Goal: Task Accomplishment & Management: Complete application form

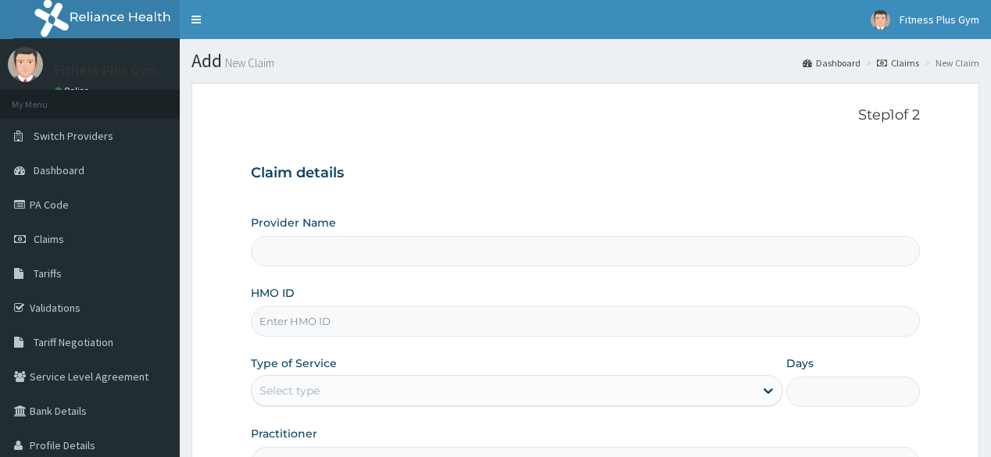
drag, startPoint x: 371, startPoint y: 322, endPoint x: 370, endPoint y: 313, distance: 8.7
click at [371, 322] on input "HMO ID" at bounding box center [585, 321] width 668 height 30
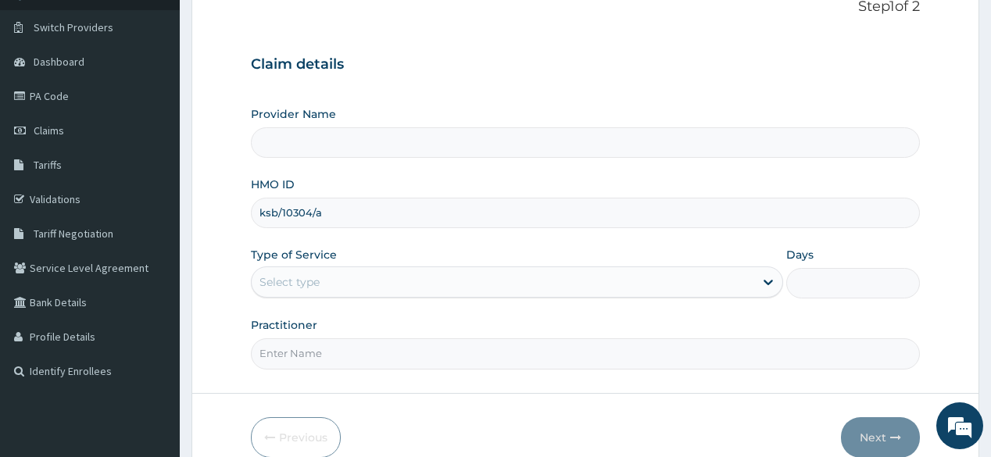
scroll to position [125, 0]
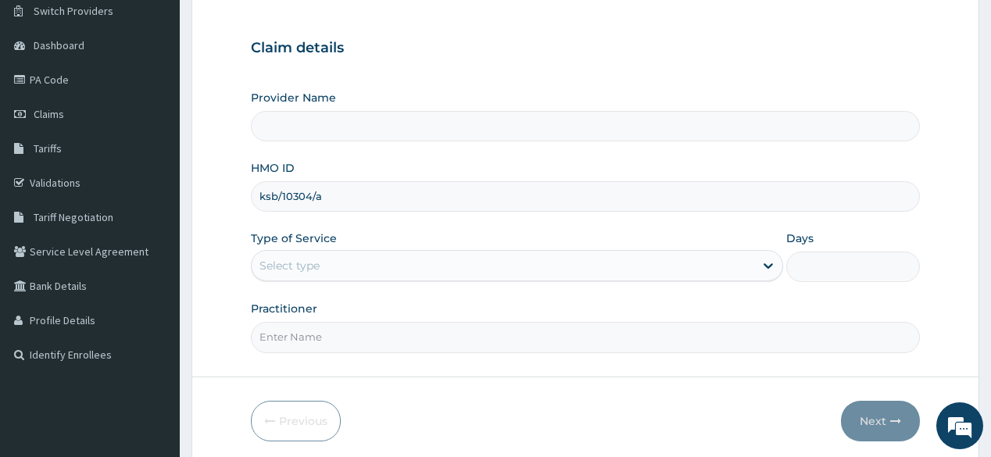
type input "ksb/10304/a"
click at [331, 331] on input "Practitioner" at bounding box center [585, 337] width 668 height 30
type input "fitnessplus"
click at [338, 191] on input "HMO ID" at bounding box center [585, 196] width 668 height 30
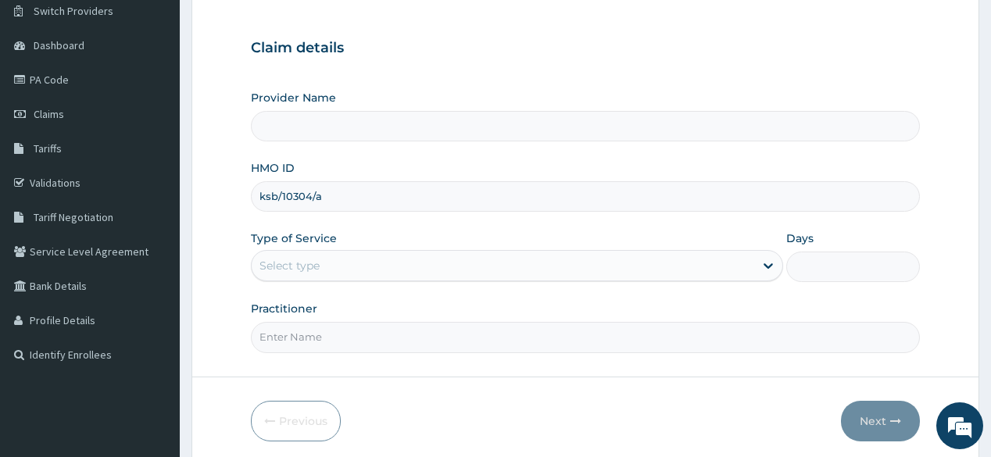
type input "ksb/10304/a"
click at [419, 70] on div "Claim details Provider Name HMO ID ksb/10304/a Type of Service Select type Days…" at bounding box center [585, 188] width 668 height 328
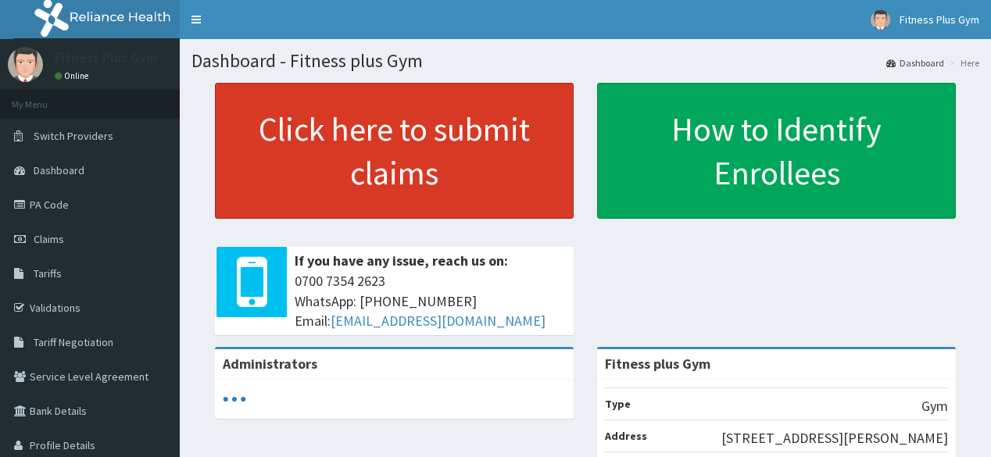
click at [526, 190] on link "Click here to submit claims" at bounding box center [394, 151] width 359 height 136
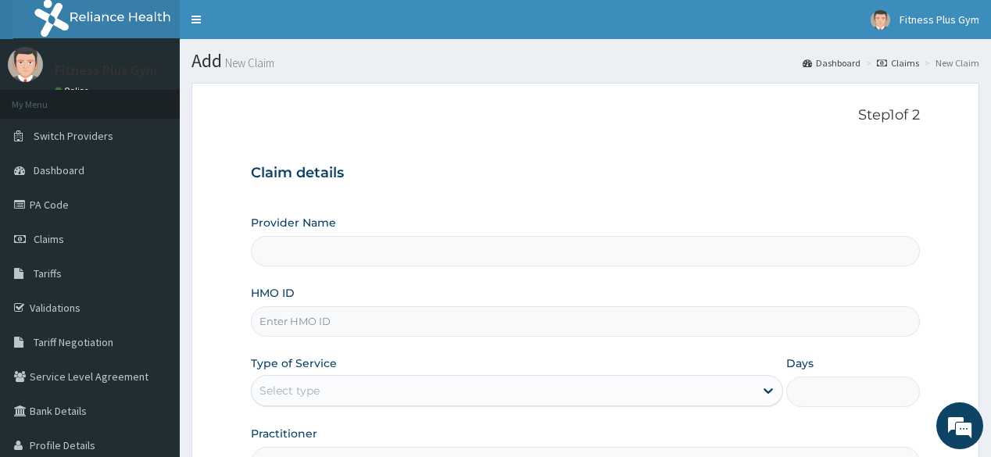
type input "Fitness plus Gym"
type input "1"
click at [513, 318] on input "HMO ID" at bounding box center [585, 321] width 668 height 30
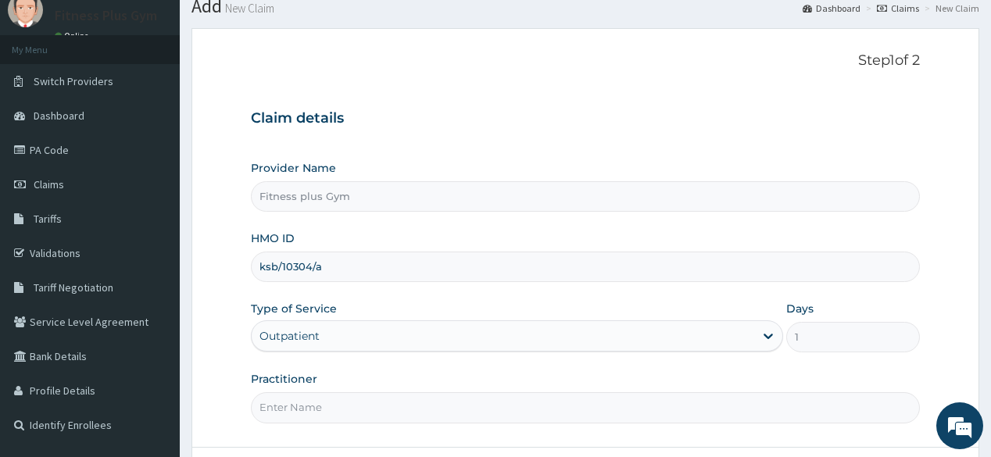
scroll to position [125, 0]
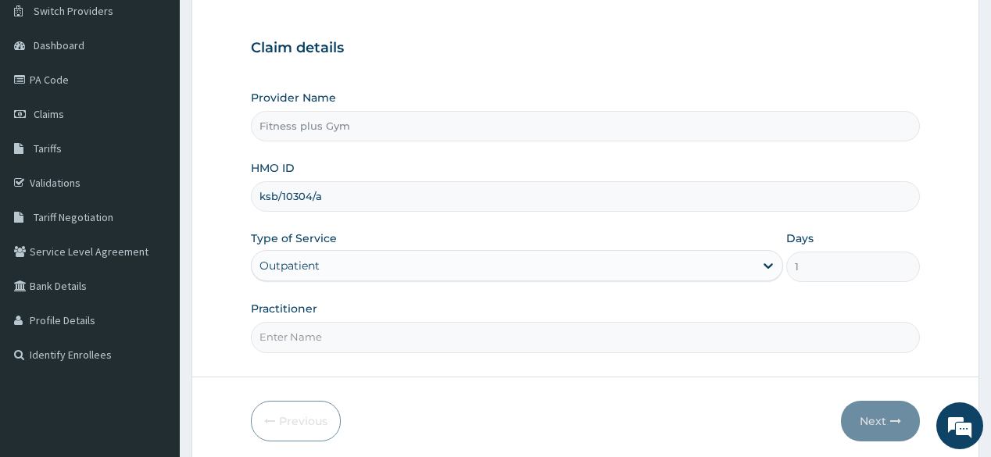
type input "ksb/10304/a"
click at [452, 329] on input "Practitioner" at bounding box center [585, 337] width 668 height 30
type input "fitnessplus"
click at [882, 408] on button "Next" at bounding box center [880, 421] width 79 height 41
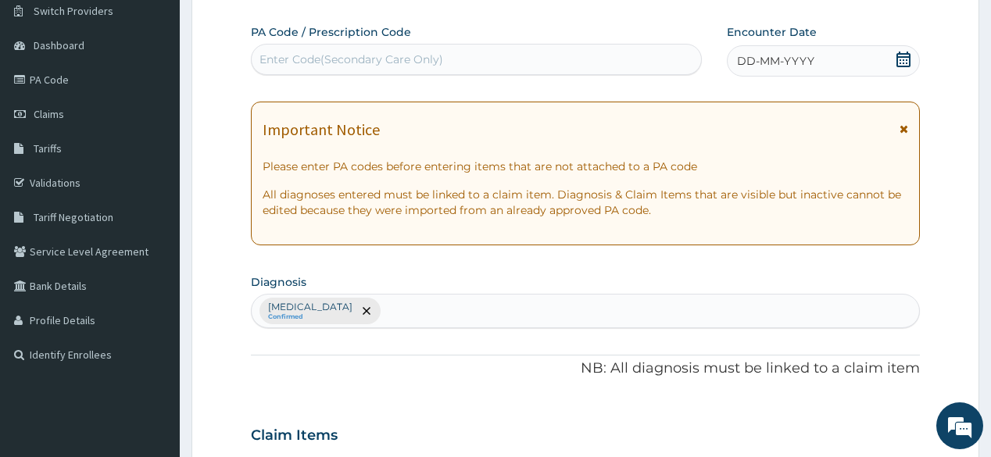
click at [364, 59] on div "Enter Code(Secondary Care Only)" at bounding box center [351, 60] width 184 height 16
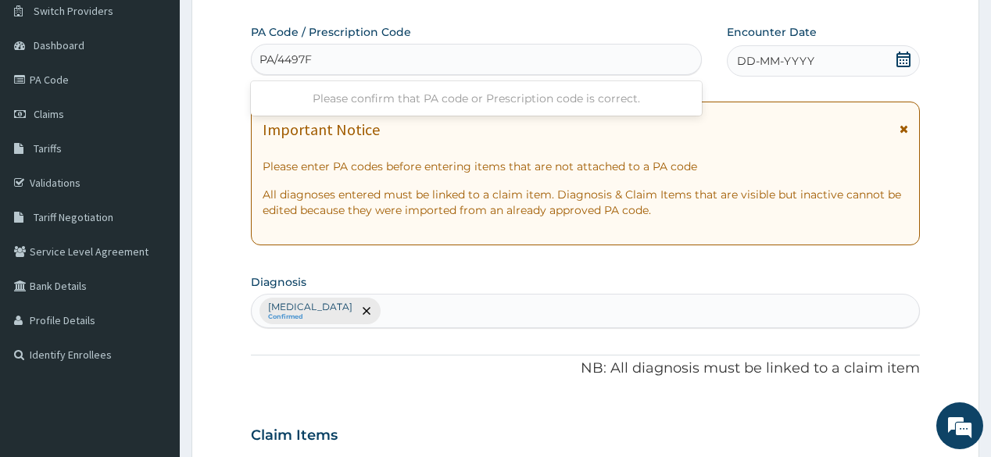
type input "PA/4497F5"
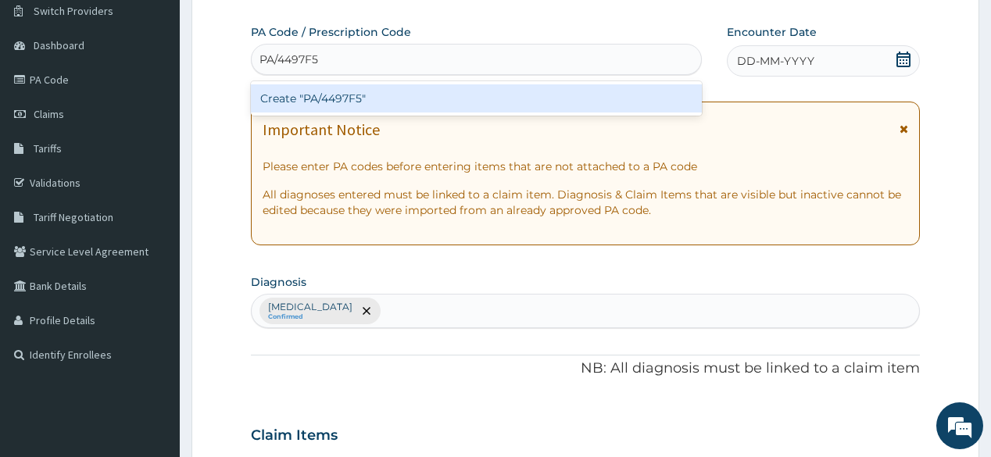
click at [376, 91] on div "Create "PA/4497F5"" at bounding box center [476, 98] width 450 height 28
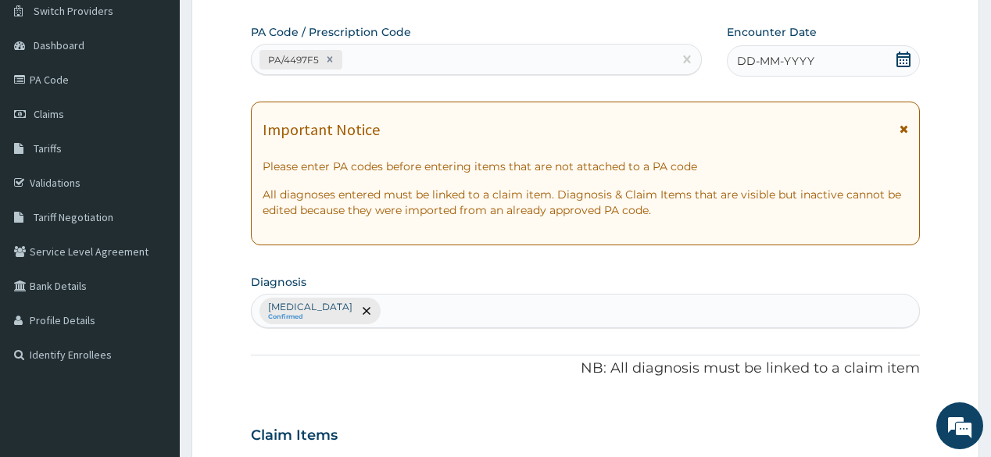
click at [908, 57] on icon at bounding box center [903, 60] width 14 height 16
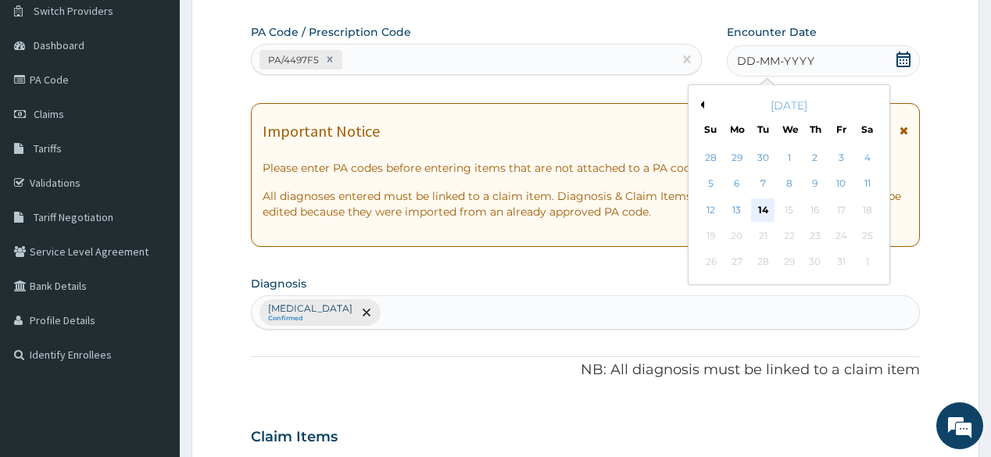
click at [767, 210] on div "14" at bounding box center [762, 210] width 23 height 23
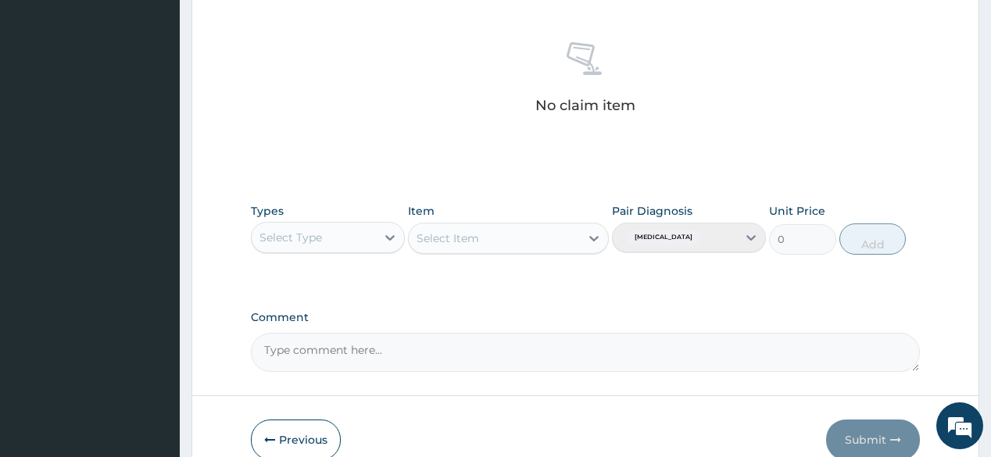
scroll to position [625, 0]
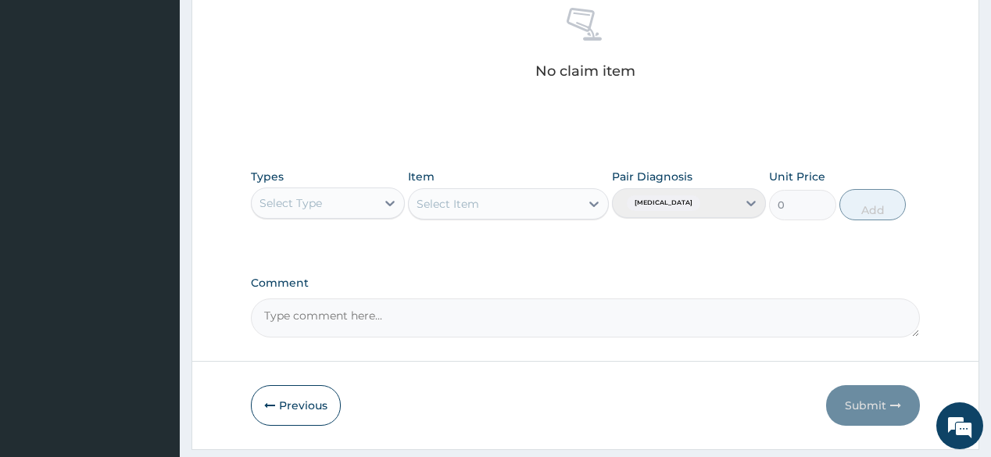
drag, startPoint x: 368, startPoint y: 174, endPoint x: 363, endPoint y: 188, distance: 14.1
click at [366, 179] on div "Types Select Type" at bounding box center [328, 195] width 154 height 52
drag, startPoint x: 361, startPoint y: 191, endPoint x: 352, endPoint y: 203, distance: 15.0
click at [358, 202] on div "Select Type" at bounding box center [314, 203] width 124 height 25
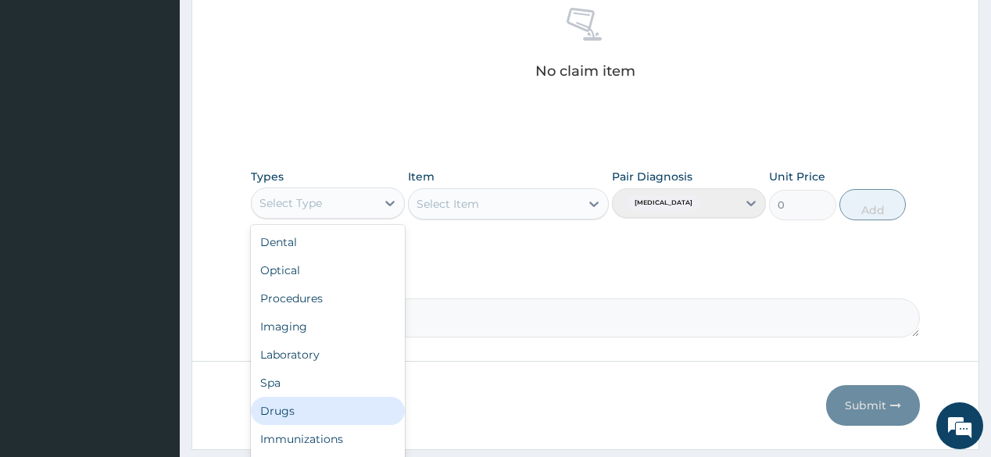
scroll to position [53, 0]
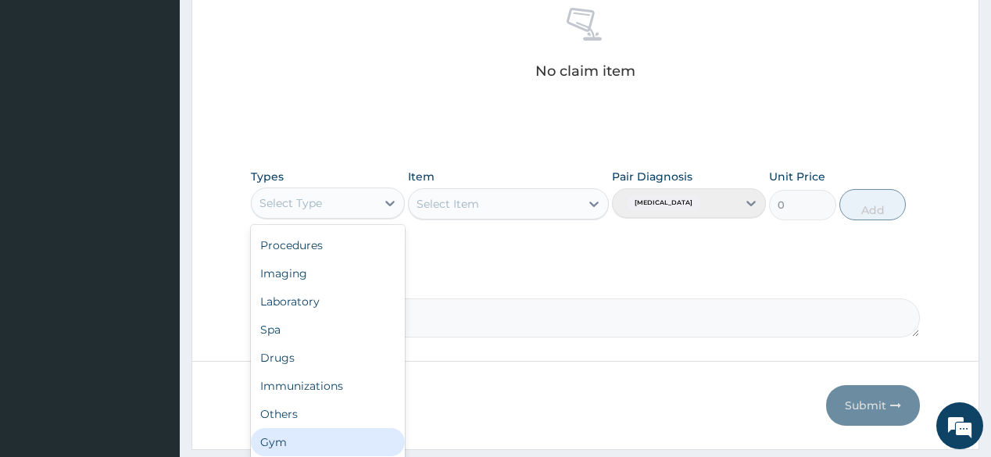
drag, startPoint x: 284, startPoint y: 444, endPoint x: 351, endPoint y: 370, distance: 99.0
click at [288, 442] on div "Gym" at bounding box center [328, 442] width 154 height 28
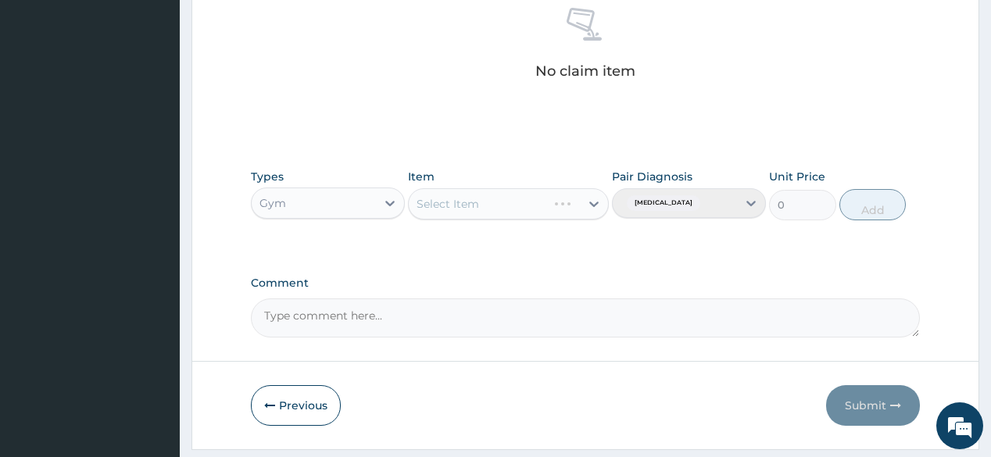
click at [530, 198] on div "Select Item" at bounding box center [508, 203] width 201 height 31
click at [578, 199] on div "Select Item" at bounding box center [508, 203] width 201 height 31
click at [557, 202] on div "Select Item" at bounding box center [494, 203] width 171 height 25
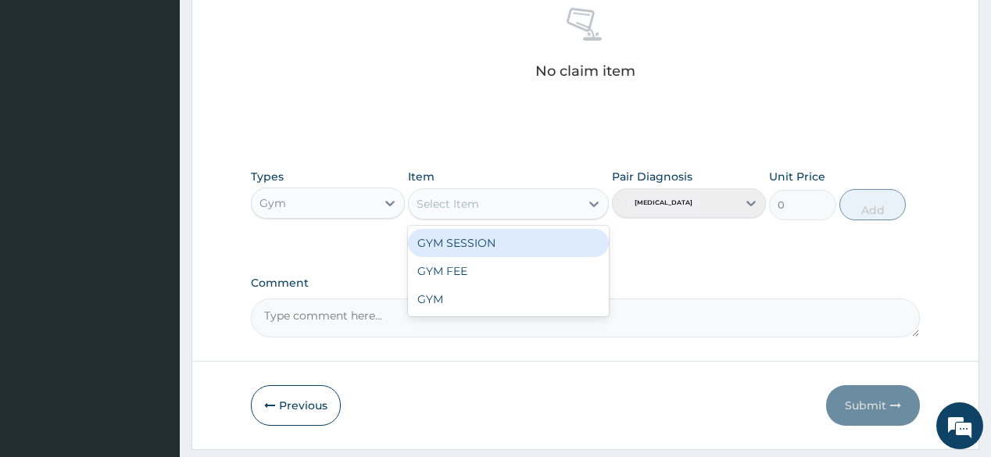
click at [510, 229] on div "GYM SESSION" at bounding box center [508, 243] width 201 height 28
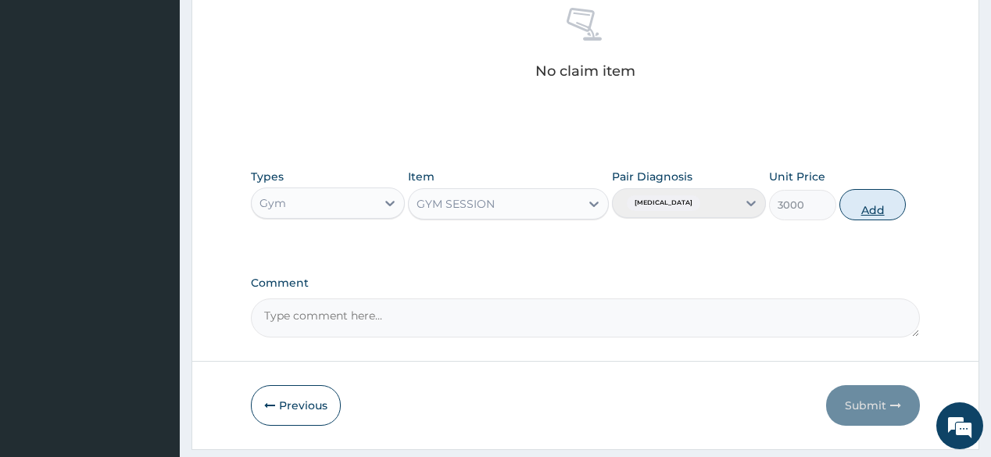
click at [900, 210] on button "Add" at bounding box center [872, 204] width 67 height 31
type input "0"
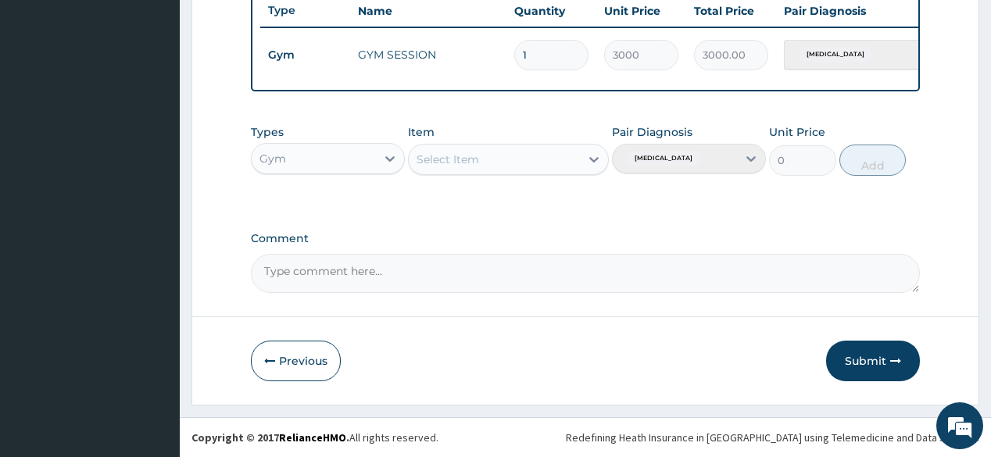
scroll to position [603, 0]
click at [875, 356] on button "Submit" at bounding box center [873, 361] width 94 height 41
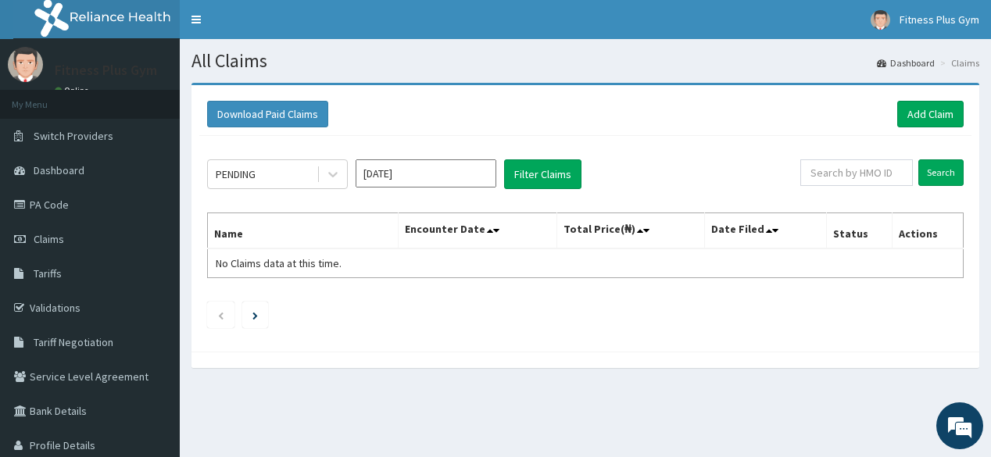
click at [940, 100] on div "Download Paid Claims Add Claim" at bounding box center [585, 114] width 772 height 43
click at [938, 106] on link "Add Claim" at bounding box center [930, 114] width 66 height 27
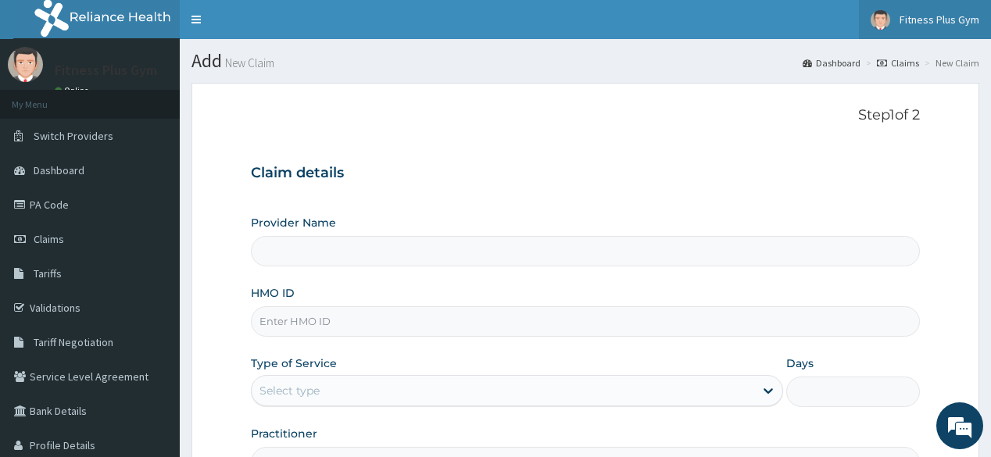
type input "Fitness plus Gym"
type input "1"
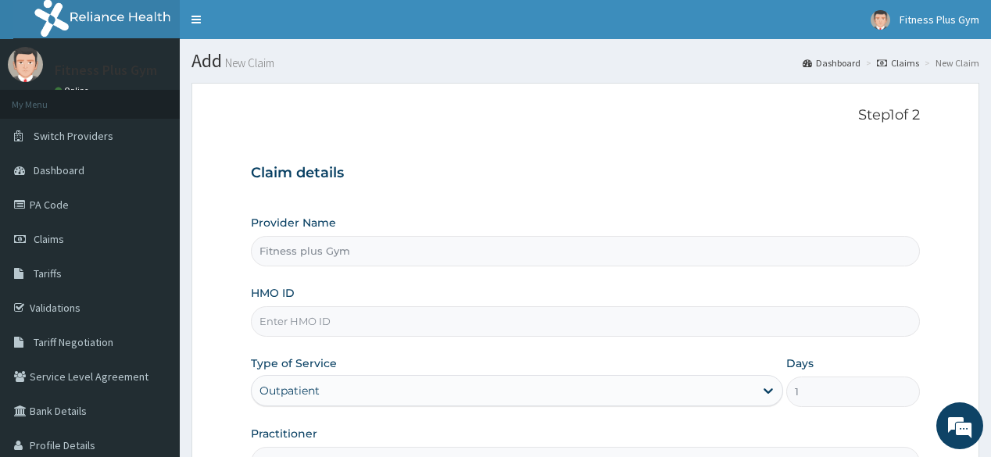
click at [392, 320] on input "HMO ID" at bounding box center [585, 321] width 668 height 30
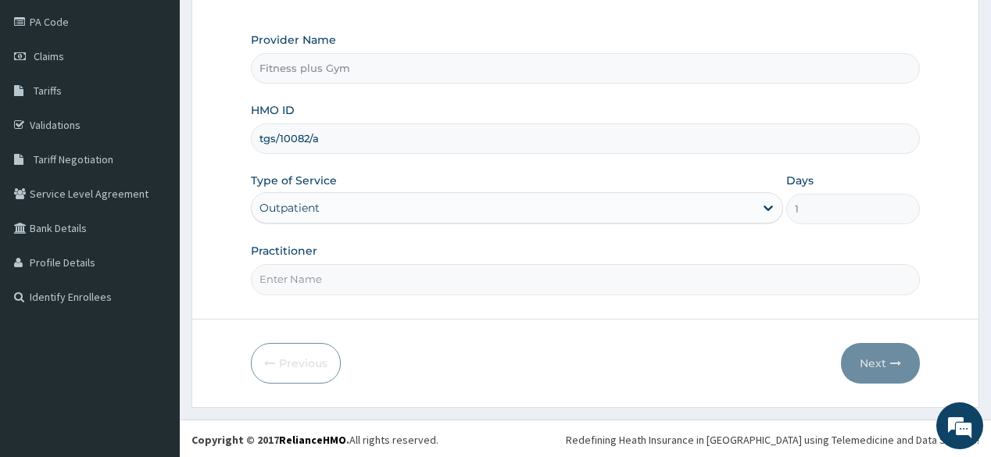
type input "tgs/10082/a"
click at [402, 282] on input "Practitioner" at bounding box center [585, 279] width 668 height 30
type input "fitnessplus"
click at [907, 369] on button "Next" at bounding box center [880, 363] width 79 height 41
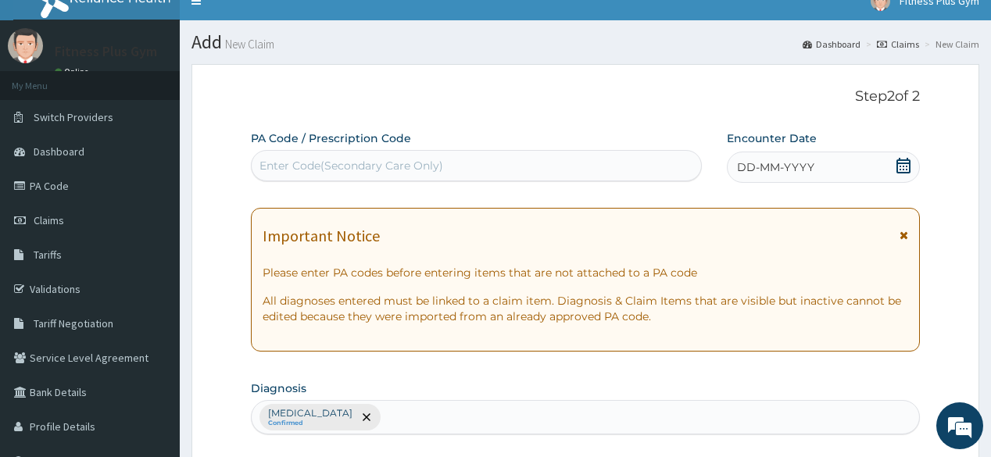
scroll to position [0, 0]
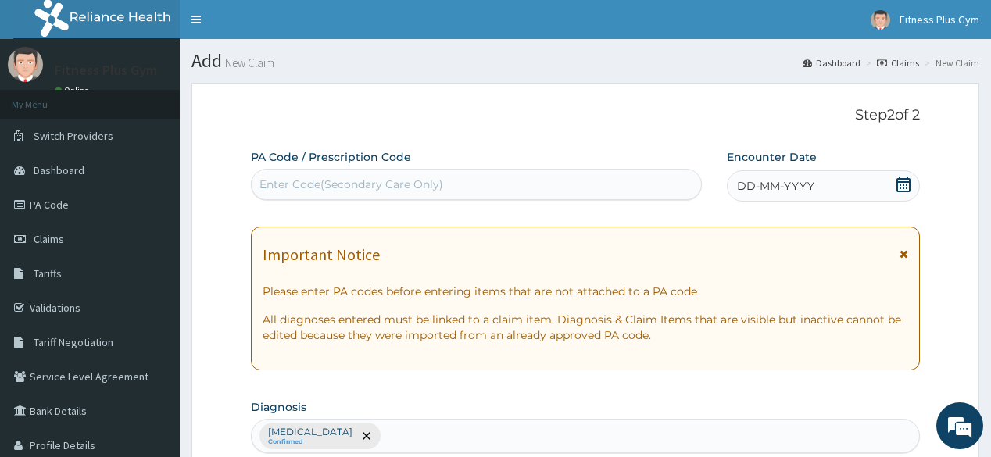
click at [526, 181] on div "Enter Code(Secondary Care Only)" at bounding box center [476, 184] width 449 height 25
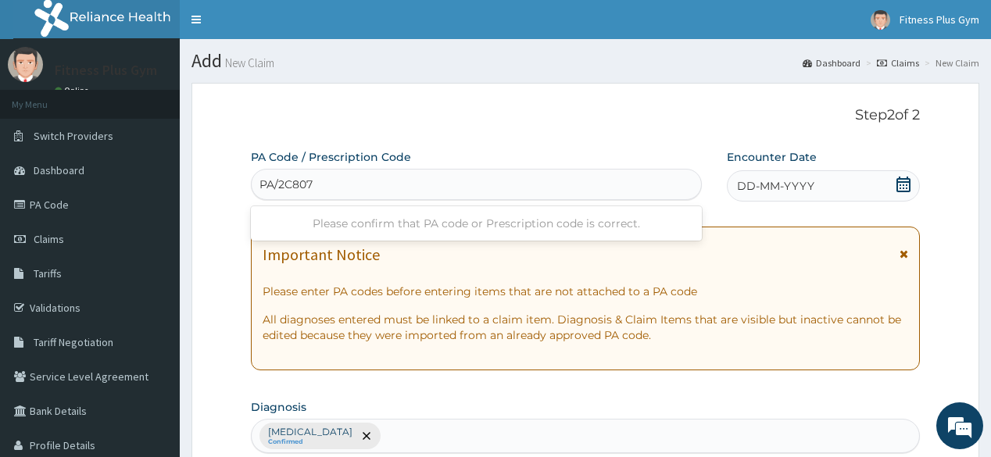
type input "PA/2C8073"
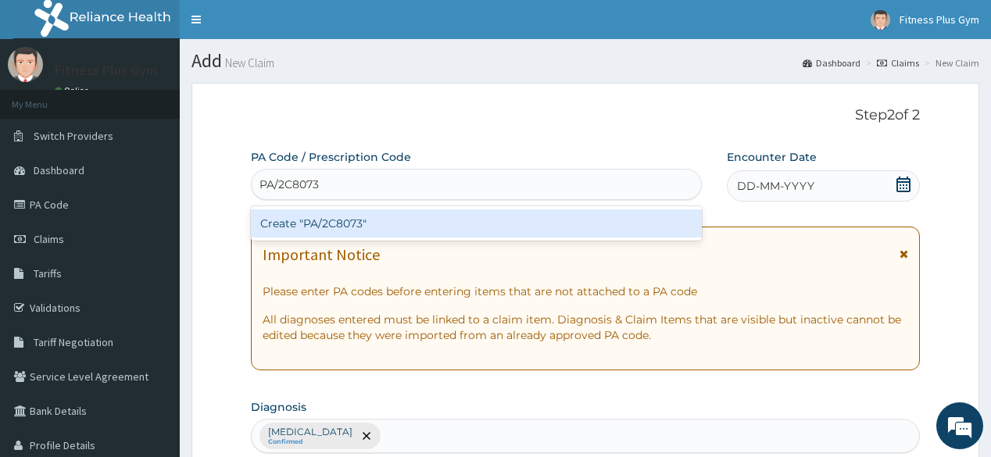
click at [547, 227] on div "Create "PA/2C8073"" at bounding box center [476, 223] width 450 height 28
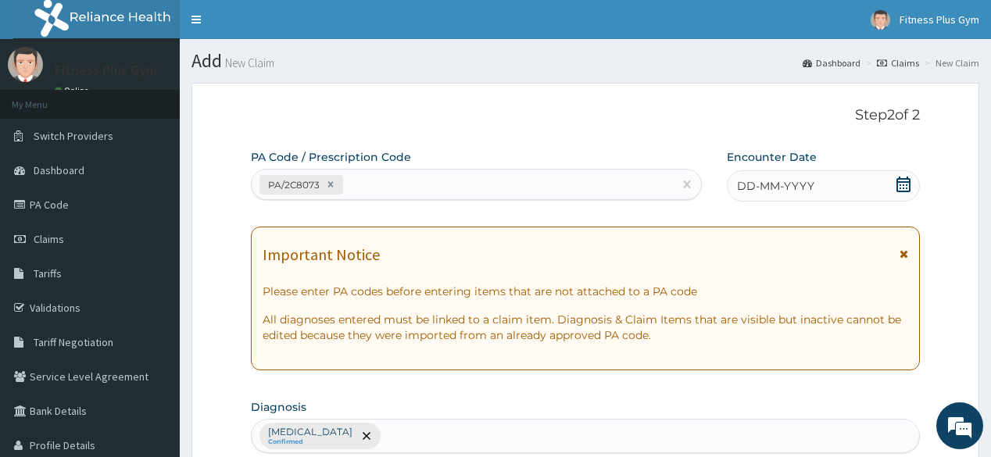
drag, startPoint x: 960, startPoint y: 184, endPoint x: 931, endPoint y: 187, distance: 29.0
drag, startPoint x: 931, startPoint y: 187, endPoint x: 707, endPoint y: 101, distance: 239.5
click at [901, 178] on icon at bounding box center [903, 185] width 14 height 16
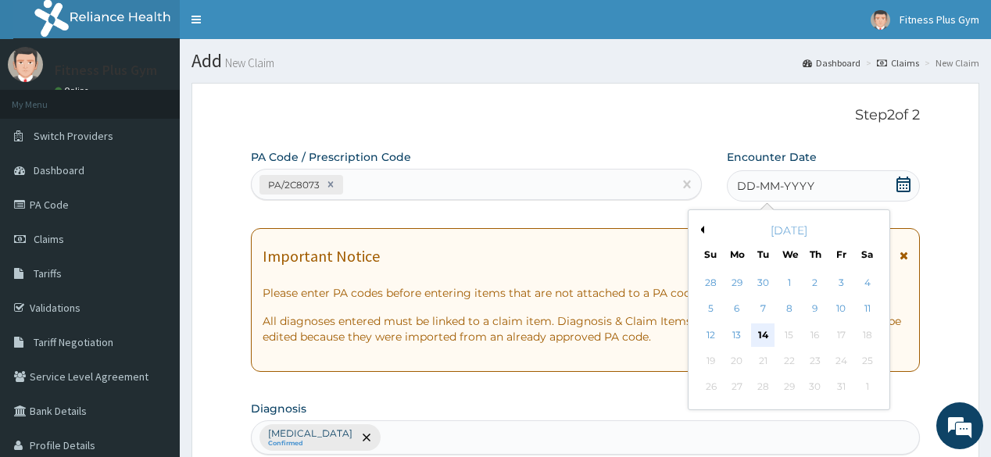
click at [761, 334] on div "14" at bounding box center [762, 335] width 23 height 23
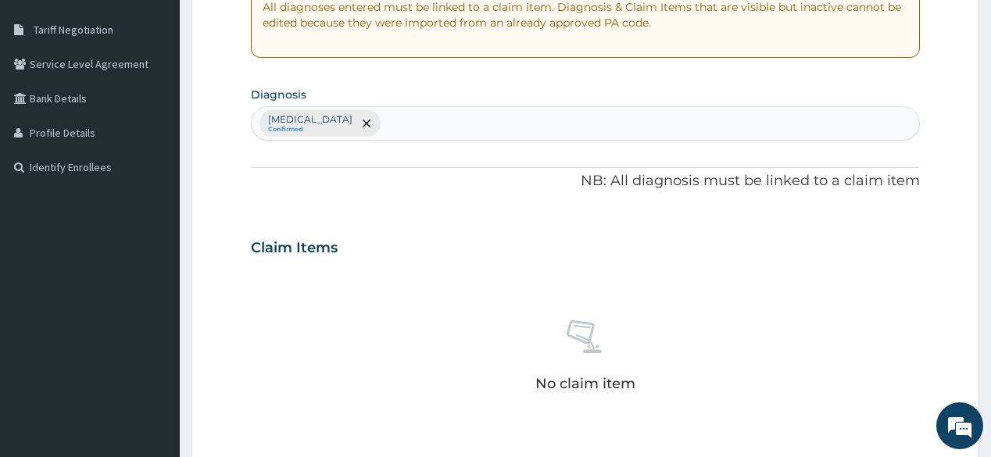
scroll to position [500, 0]
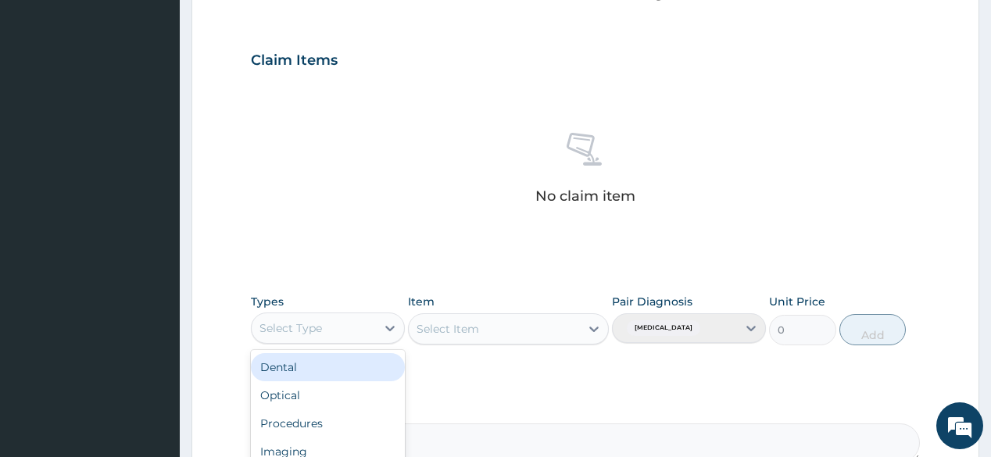
click at [356, 328] on div "Select Type" at bounding box center [314, 328] width 124 height 25
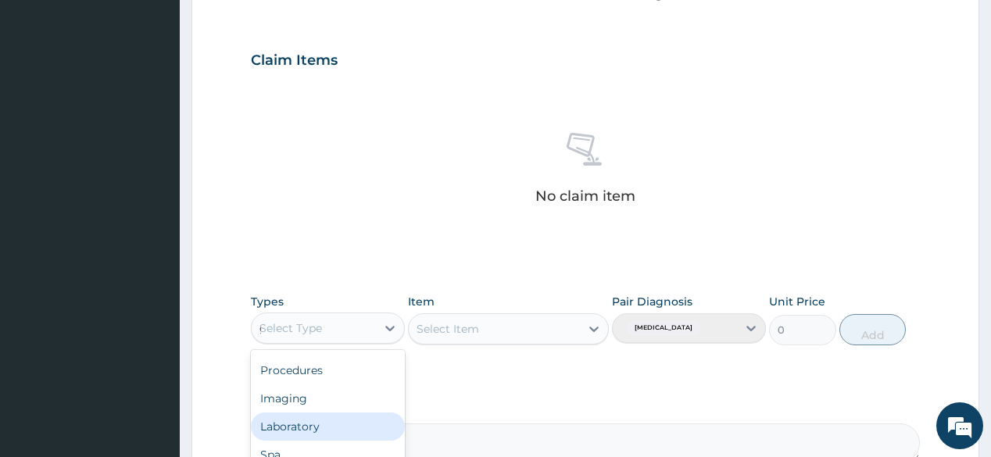
scroll to position [0, 0]
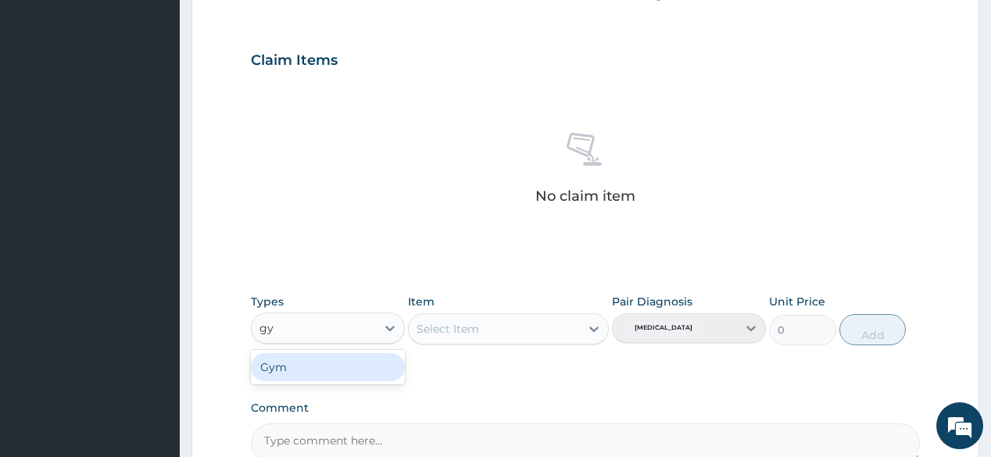
type input "gym"
drag, startPoint x: 348, startPoint y: 358, endPoint x: 373, endPoint y: 350, distance: 26.2
click at [350, 359] on div "Gym" at bounding box center [328, 367] width 154 height 28
click at [481, 328] on div "Select Item" at bounding box center [508, 328] width 201 height 31
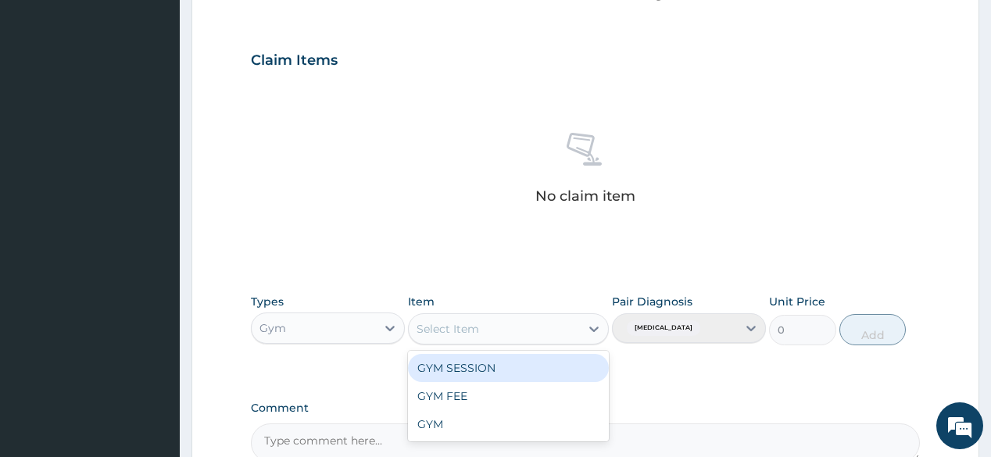
click at [569, 328] on div "Select Item" at bounding box center [494, 329] width 171 height 25
click at [535, 363] on div "GYM SESSION" at bounding box center [508, 368] width 201 height 28
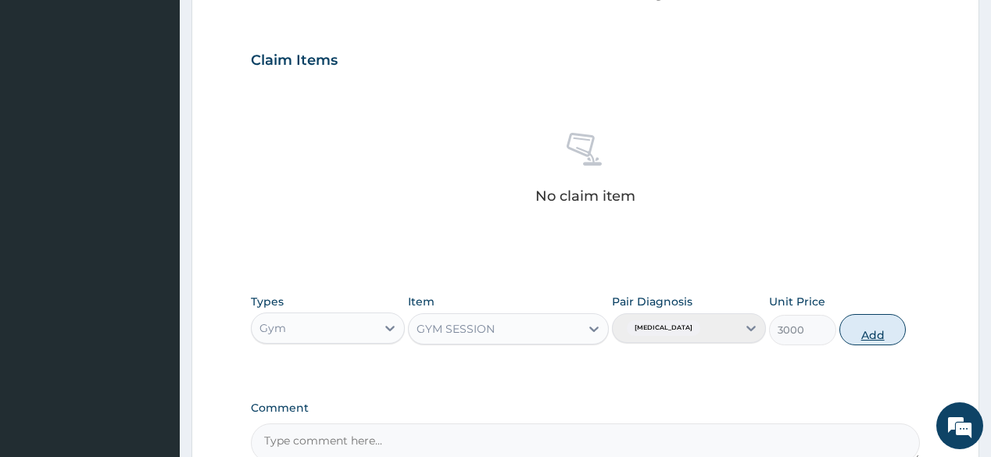
click at [889, 324] on button "Add" at bounding box center [872, 329] width 67 height 31
type input "0"
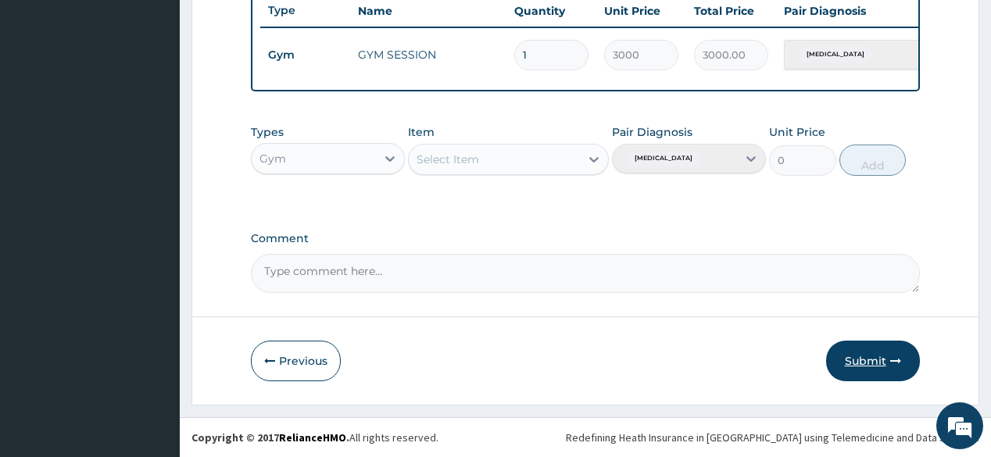
click at [888, 374] on button "Submit" at bounding box center [873, 361] width 94 height 41
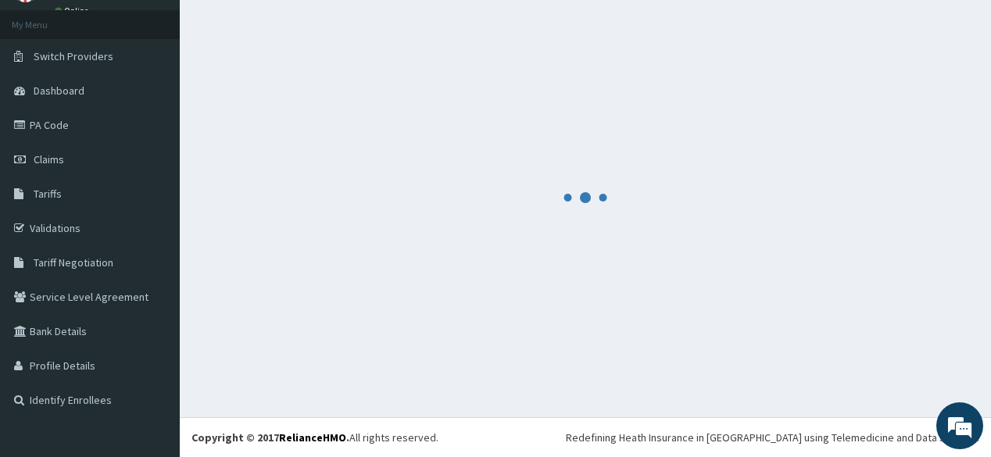
scroll to position [603, 0]
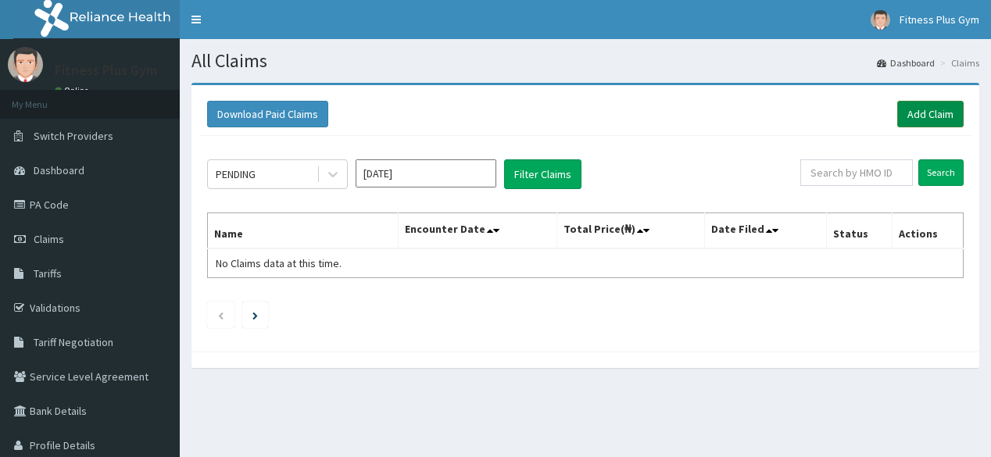
click at [930, 105] on link "Add Claim" at bounding box center [930, 114] width 66 height 27
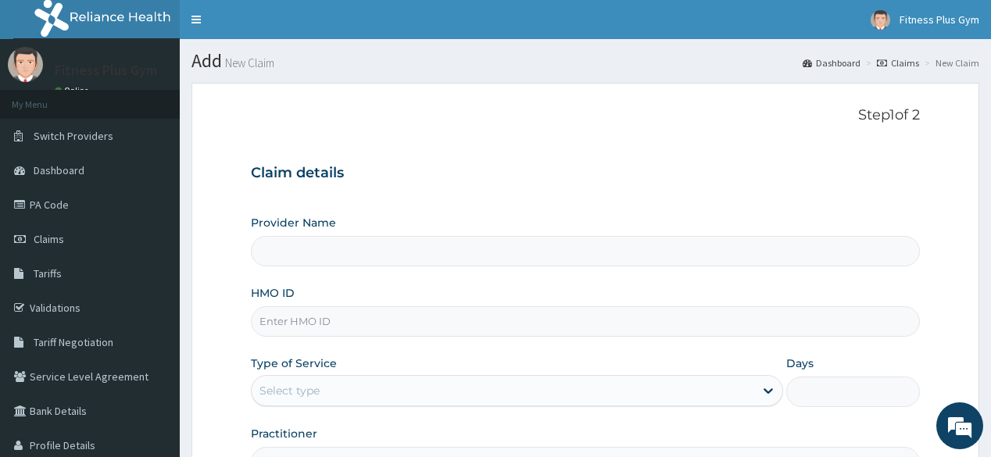
type input "Fitness plus Gym"
type input "1"
click at [416, 324] on input "HMO ID" at bounding box center [585, 321] width 668 height 30
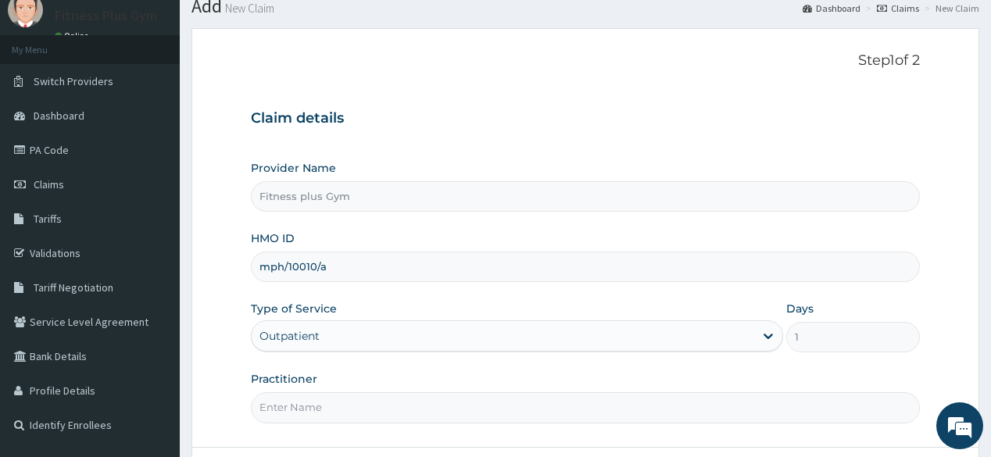
scroll to position [183, 0]
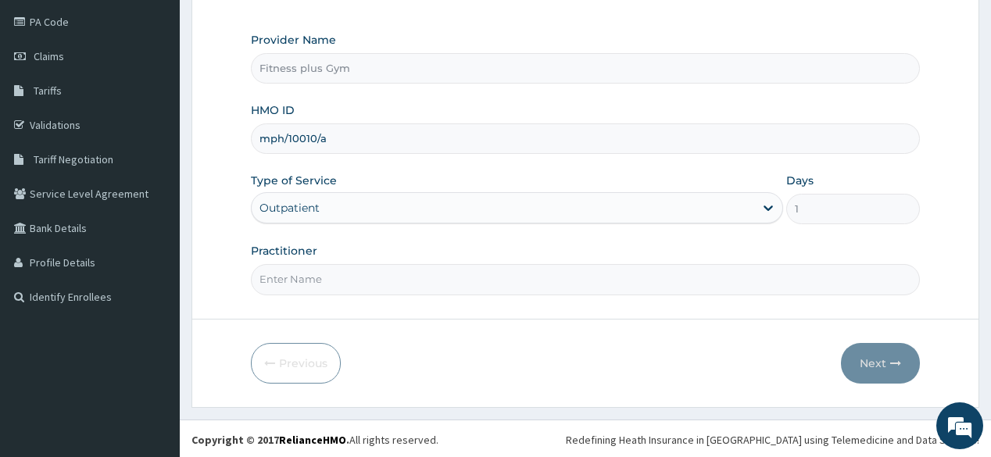
type input "mph/10010/a"
click at [444, 277] on input "Practitioner" at bounding box center [585, 279] width 668 height 30
type input "fitnessplus"
click at [893, 347] on button "Next" at bounding box center [880, 363] width 79 height 41
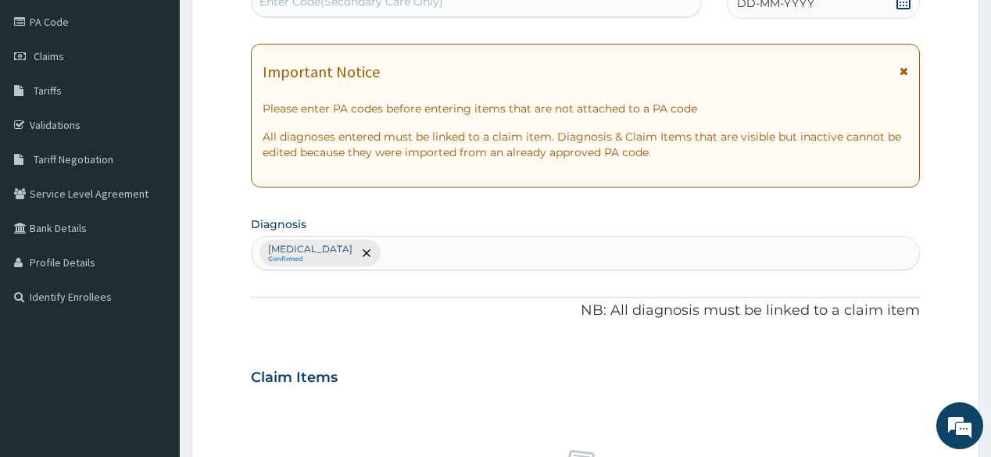
scroll to position [58, 0]
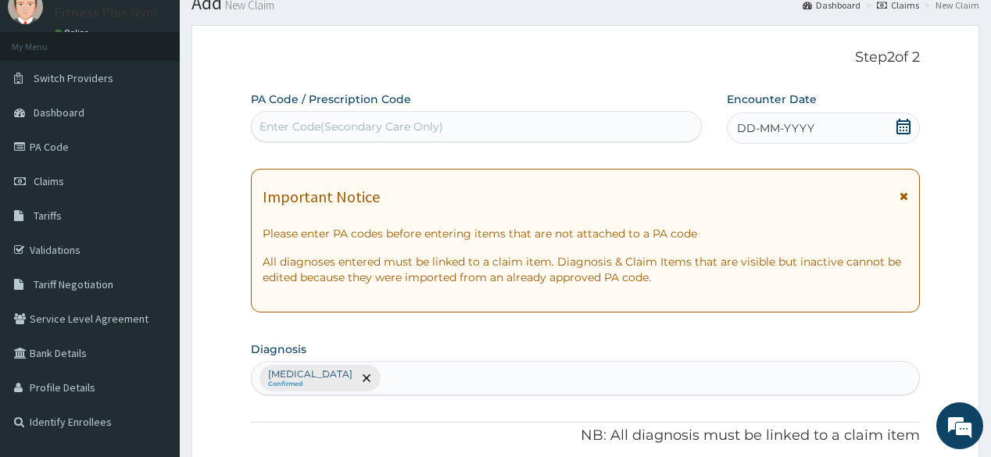
click at [467, 121] on div "Enter Code(Secondary Care Only)" at bounding box center [476, 126] width 449 height 25
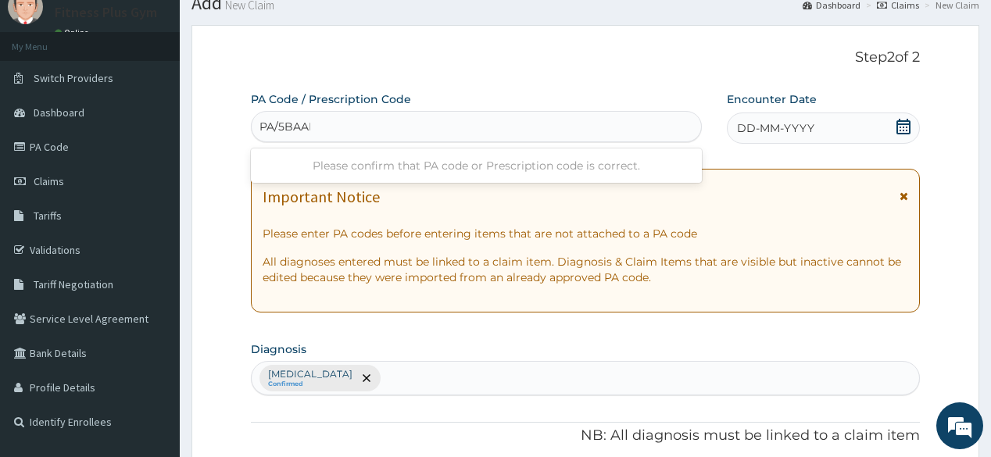
type input "PA/5BAADD"
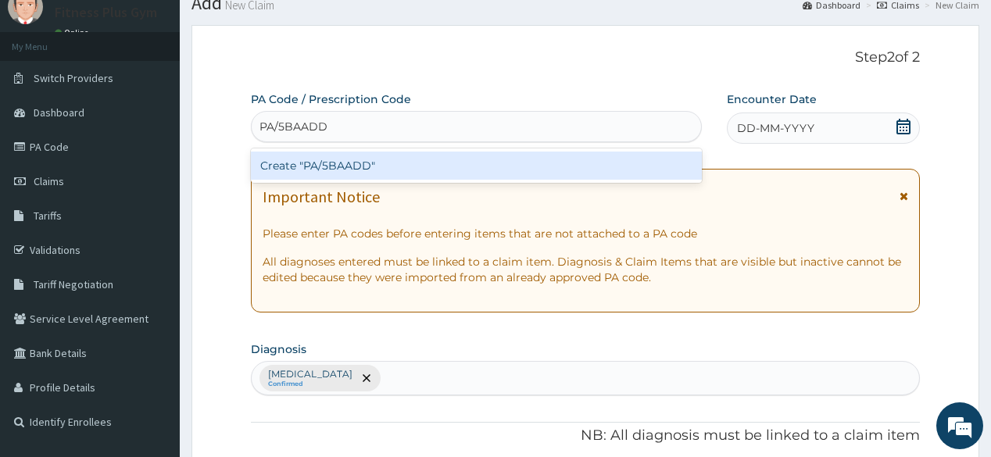
click at [475, 175] on div "Create "PA/5BAADD"" at bounding box center [476, 166] width 450 height 28
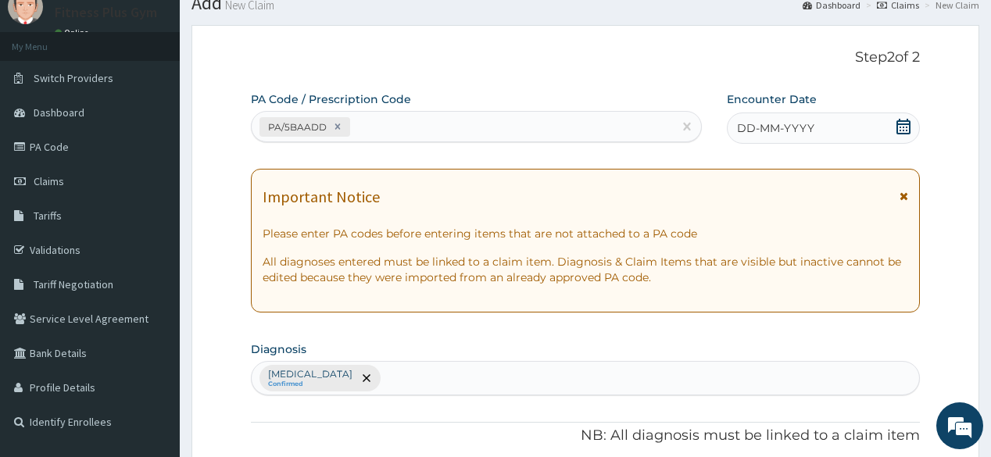
click at [903, 123] on icon at bounding box center [903, 127] width 14 height 16
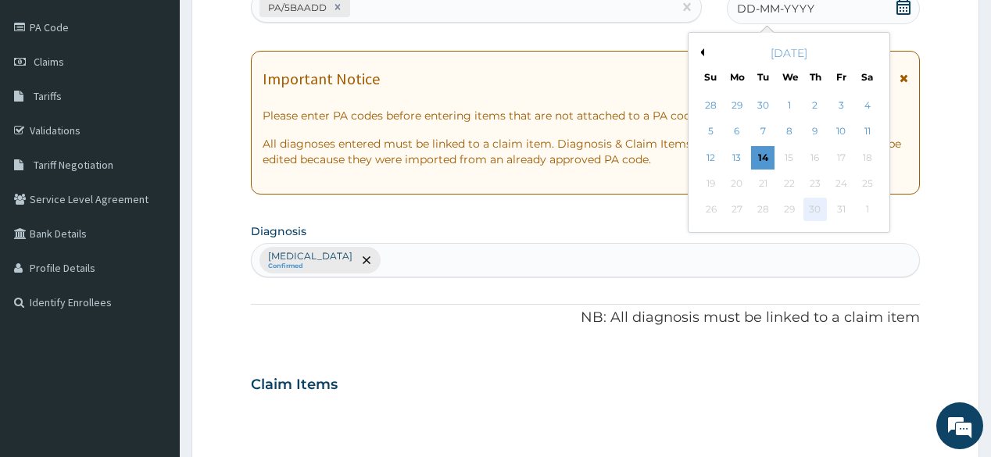
scroll to position [183, 0]
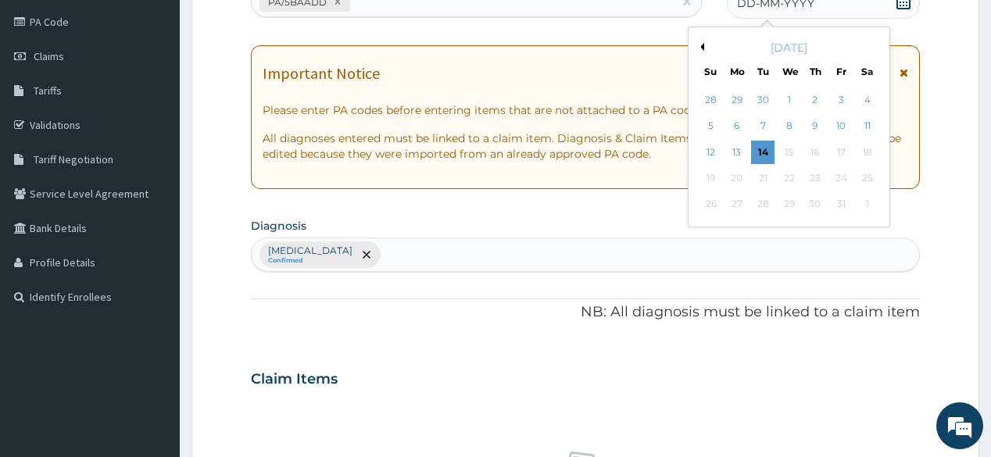
click at [766, 154] on div "14" at bounding box center [762, 152] width 23 height 23
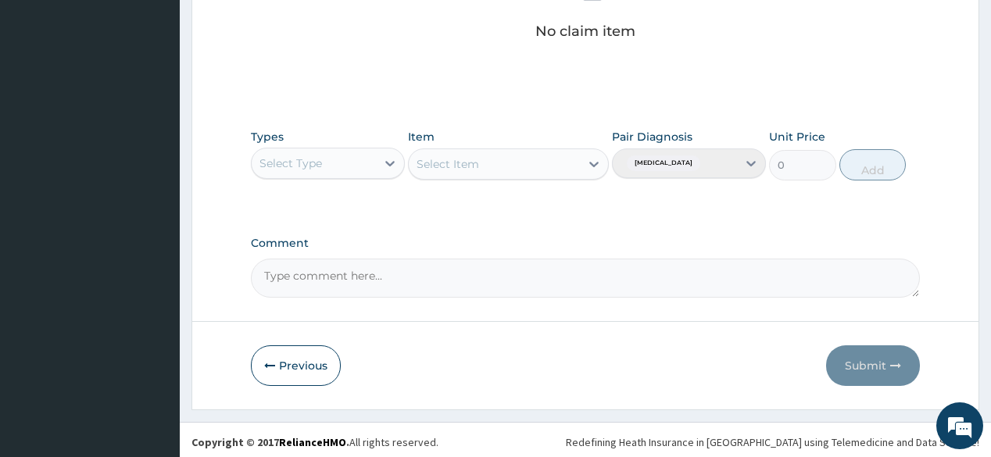
scroll to position [668, 0]
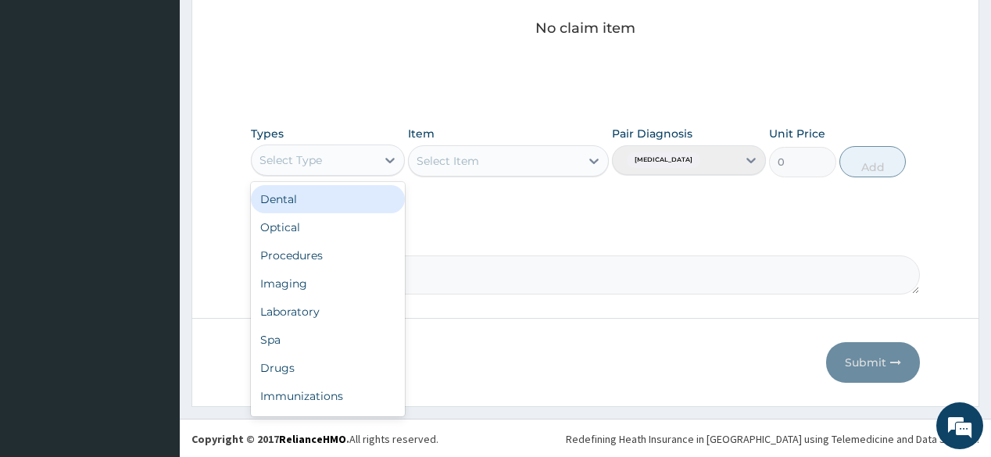
click at [363, 166] on div "Select Type" at bounding box center [314, 160] width 124 height 25
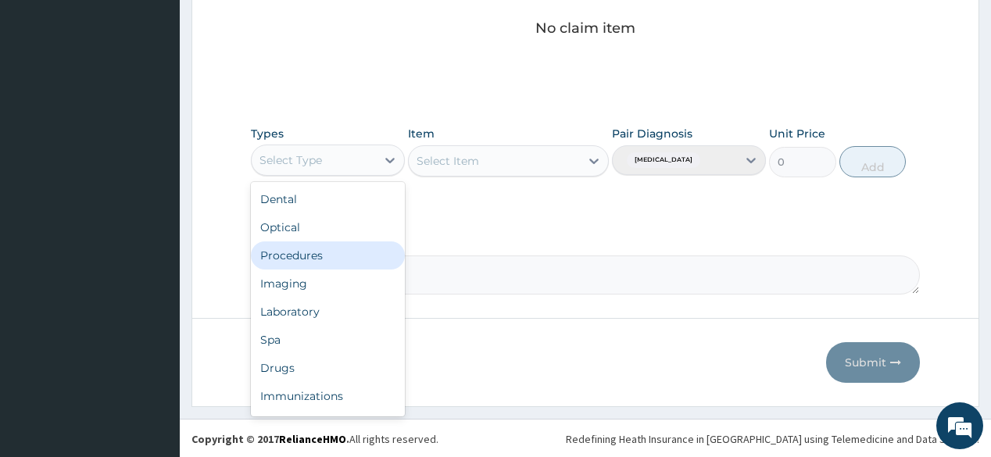
scroll to position [53, 0]
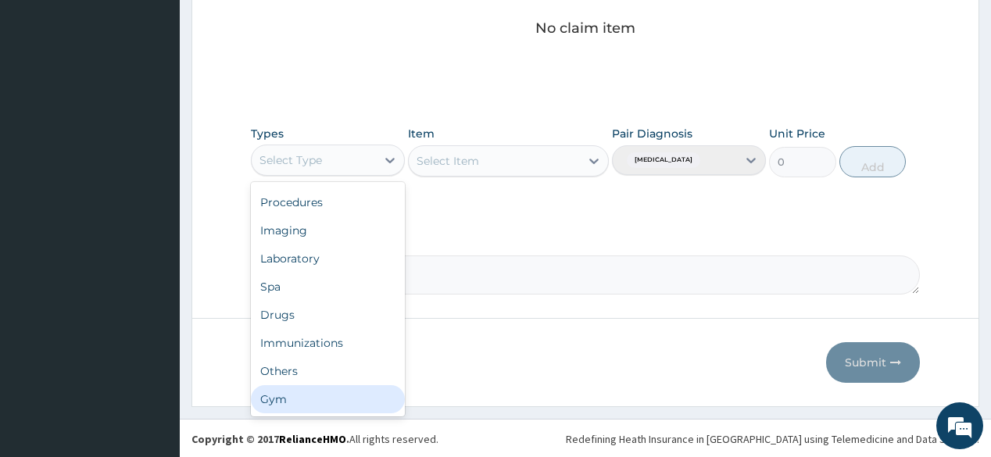
click at [288, 385] on div "Gym" at bounding box center [328, 399] width 154 height 28
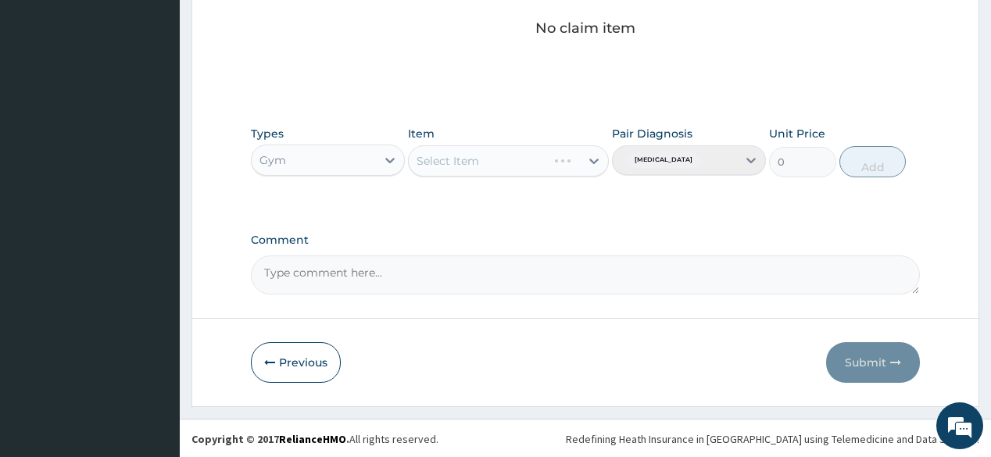
click at [531, 154] on div "Select Item" at bounding box center [508, 160] width 201 height 31
click at [578, 152] on div "Select Item" at bounding box center [508, 160] width 201 height 31
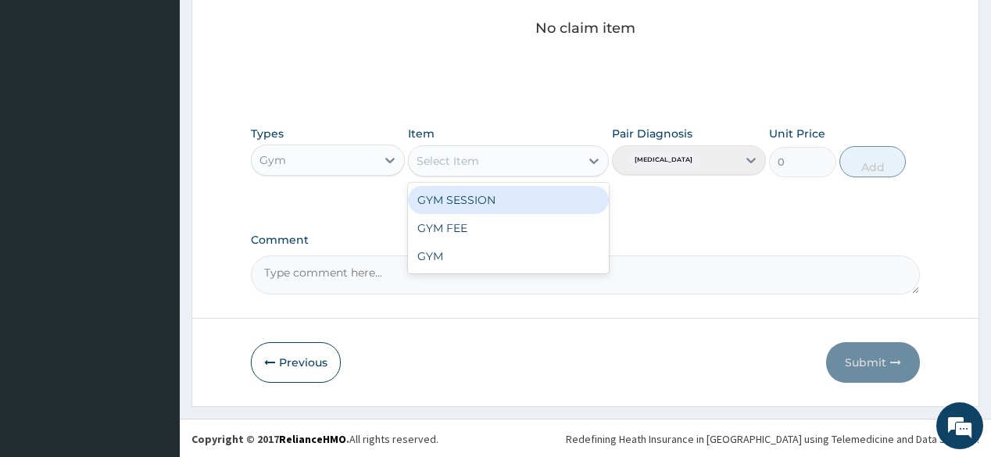
click at [571, 166] on div "Select Item" at bounding box center [494, 160] width 171 height 25
click at [532, 197] on div "GYM SESSION" at bounding box center [508, 200] width 201 height 28
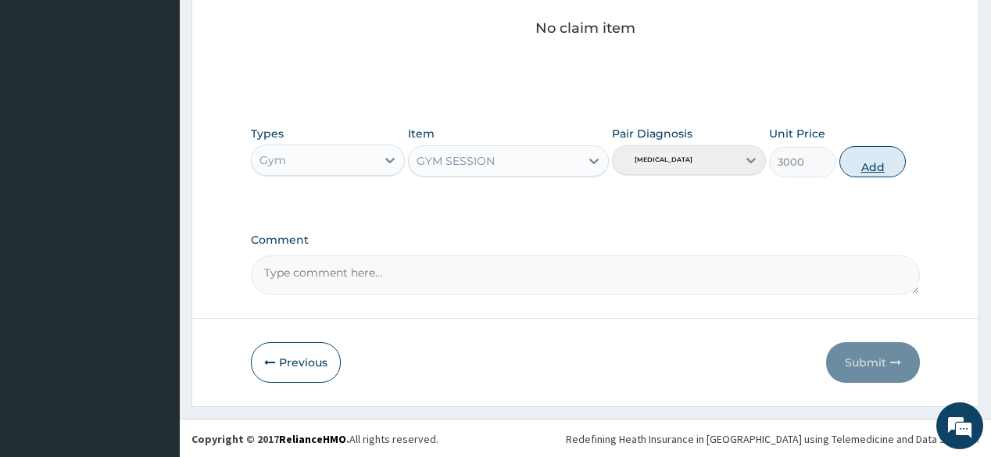
click at [866, 159] on button "Add" at bounding box center [872, 161] width 67 height 31
type input "0"
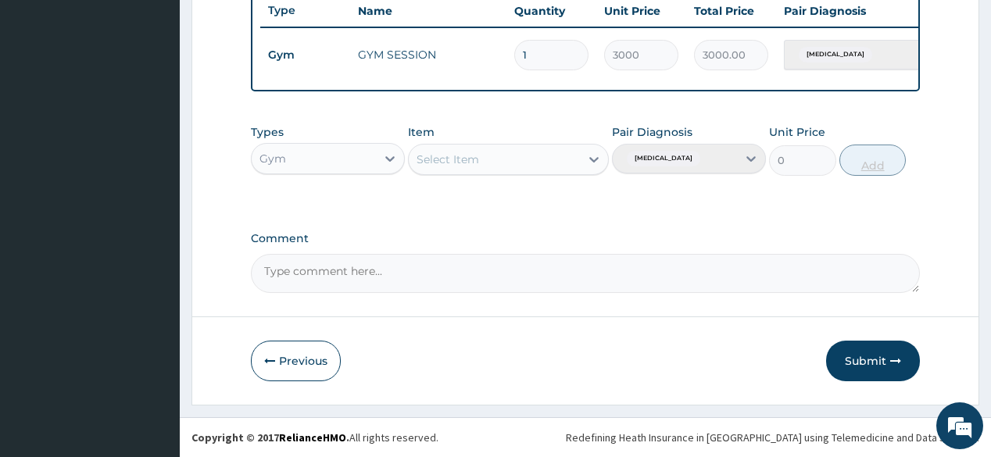
scroll to position [603, 0]
click at [890, 374] on button "Submit" at bounding box center [873, 361] width 94 height 41
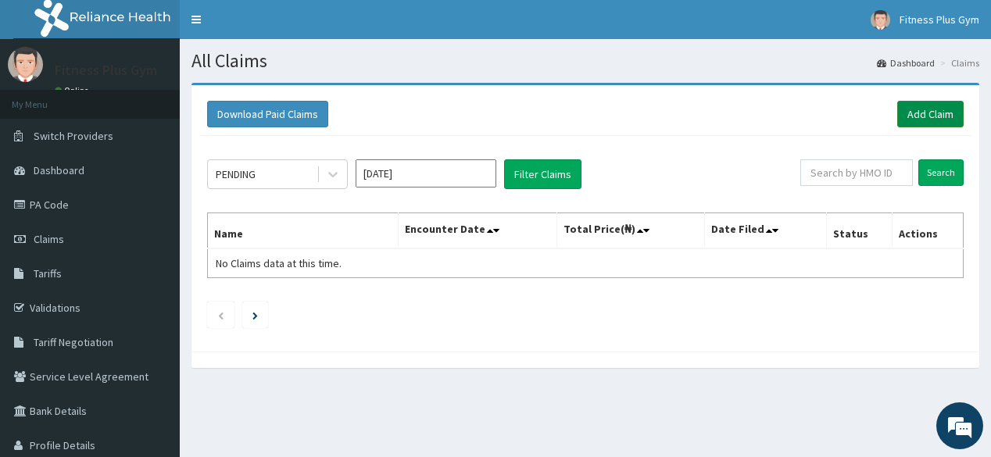
click at [934, 107] on link "Add Claim" at bounding box center [930, 114] width 66 height 27
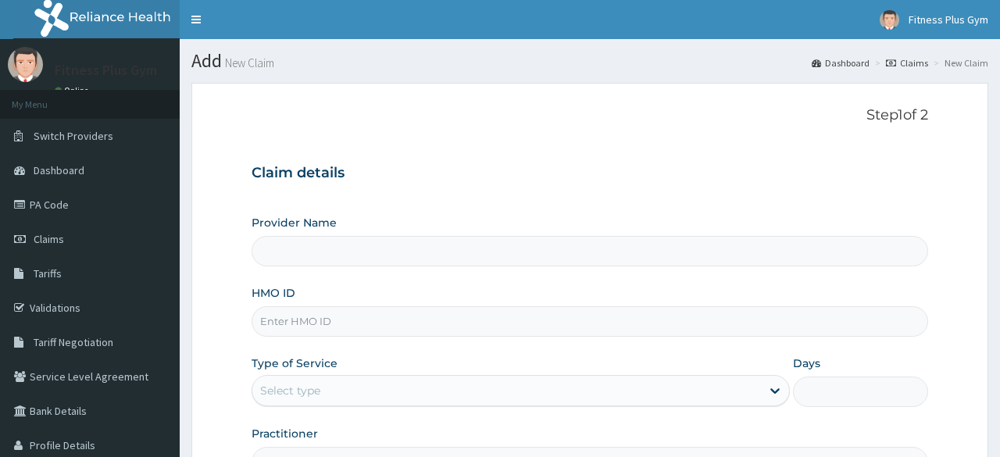
drag, startPoint x: 326, startPoint y: 325, endPoint x: 327, endPoint y: 316, distance: 9.4
click at [327, 316] on input "HMO ID" at bounding box center [590, 321] width 676 height 30
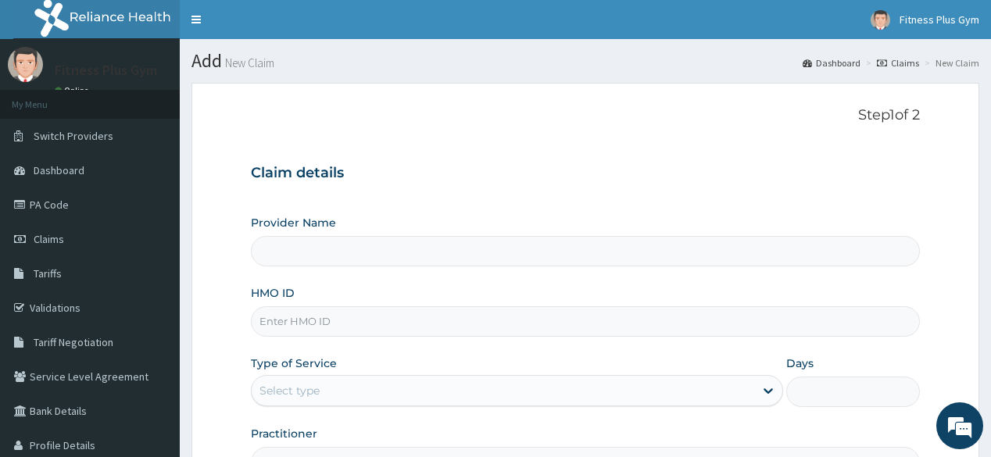
type input "a"
type input "Fitness plus Gym"
type input "1"
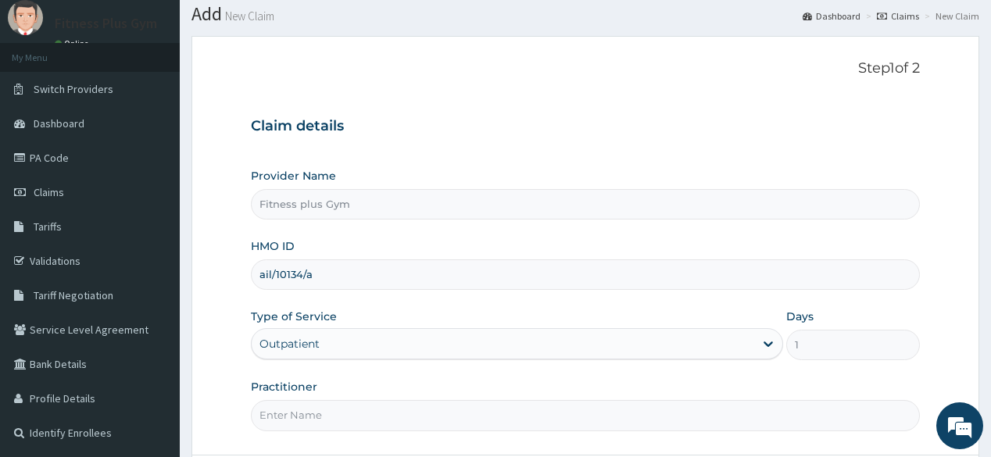
scroll to position [125, 0]
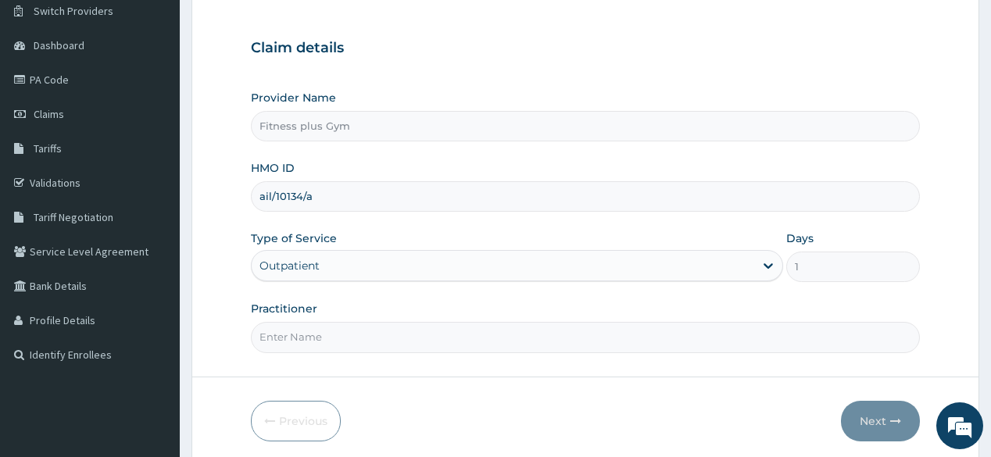
type input "ail/10134/a"
click at [334, 324] on input "Practitioner" at bounding box center [585, 337] width 668 height 30
type input "fitnessplus"
click at [888, 407] on button "Next" at bounding box center [880, 421] width 79 height 41
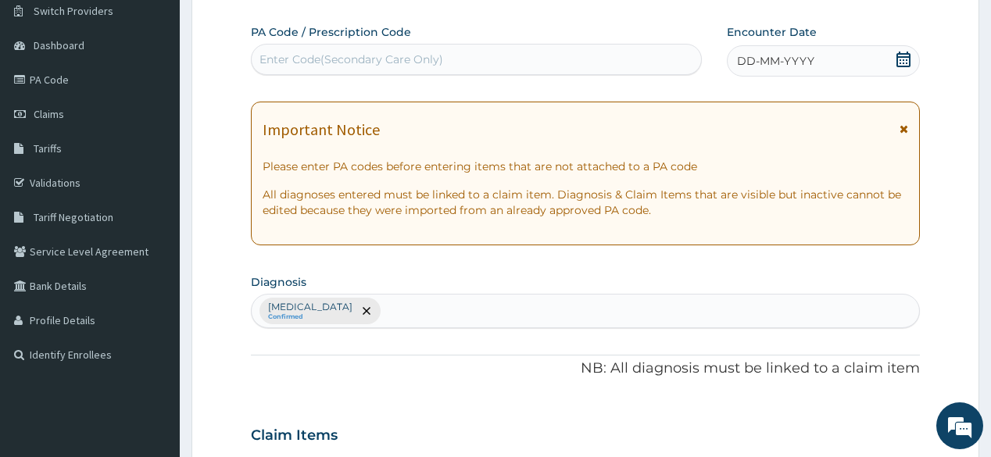
click at [392, 56] on div "Enter Code(Secondary Care Only)" at bounding box center [351, 60] width 184 height 16
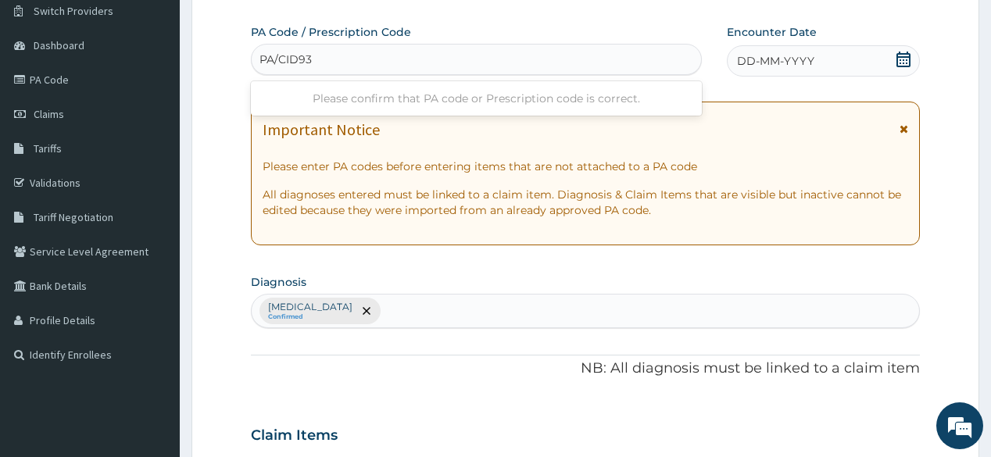
type input "PA/CID931"
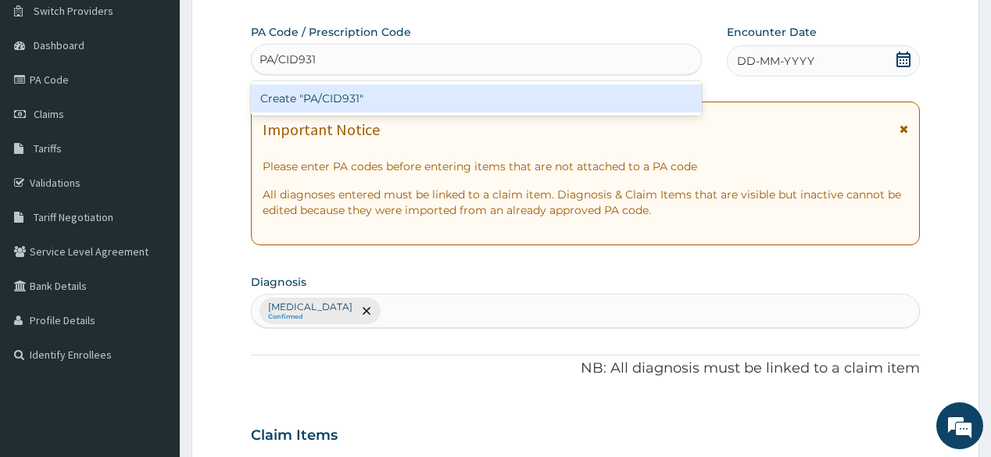
click at [392, 104] on div "Create "PA/CID931"" at bounding box center [476, 98] width 450 height 28
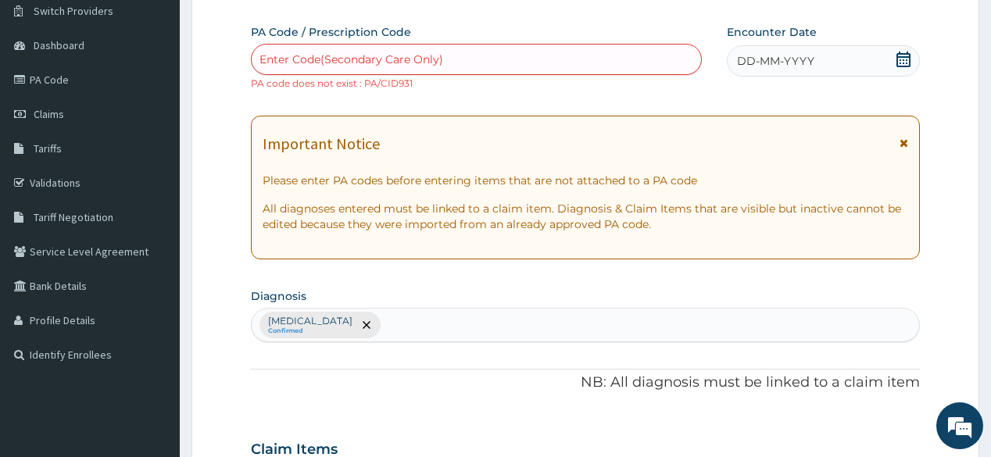
click at [906, 59] on icon at bounding box center [903, 60] width 14 height 16
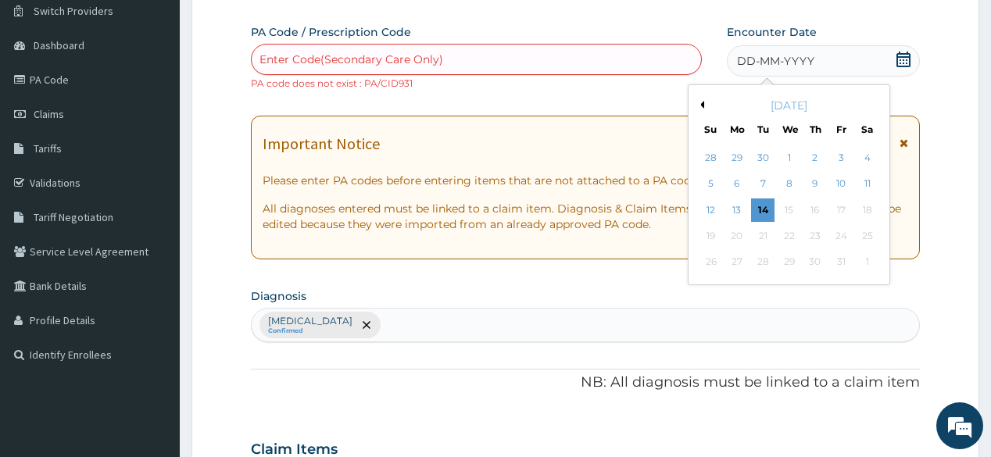
click at [763, 208] on div "14" at bounding box center [762, 210] width 23 height 23
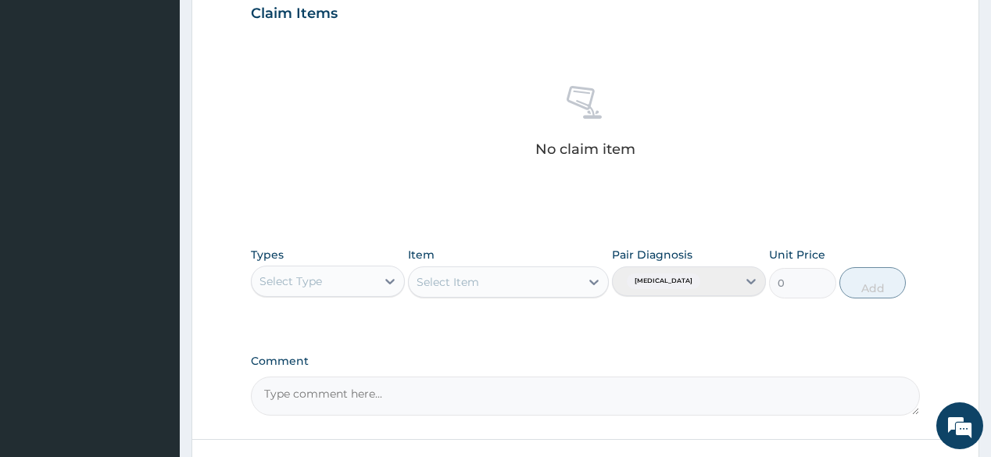
scroll to position [563, 0]
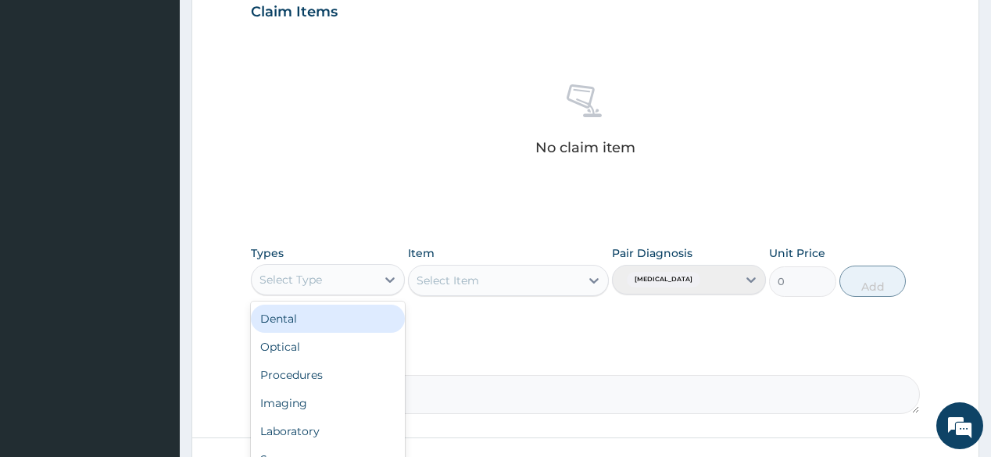
click at [300, 270] on div "Select Type" at bounding box center [314, 279] width 124 height 25
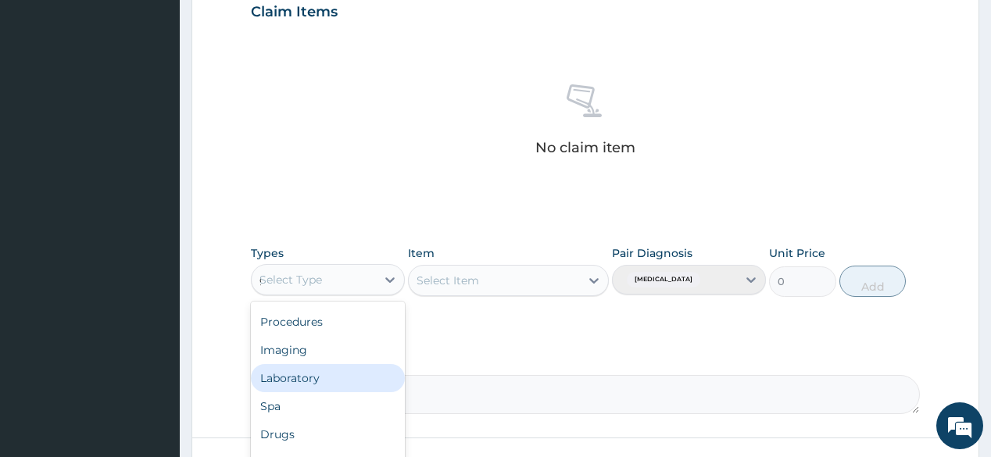
scroll to position [0, 0]
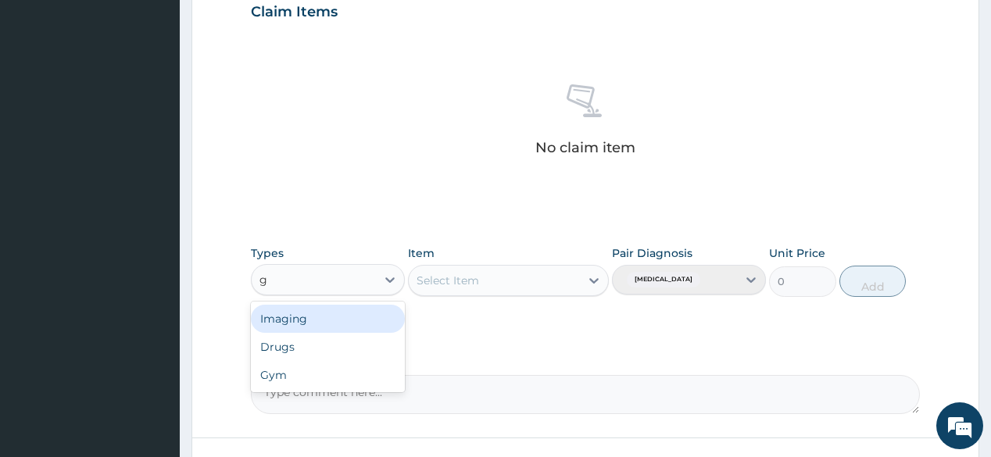
type input "gy"
drag, startPoint x: 288, startPoint y: 325, endPoint x: 317, endPoint y: 331, distance: 29.6
click at [306, 331] on div "Gym" at bounding box center [328, 319] width 154 height 28
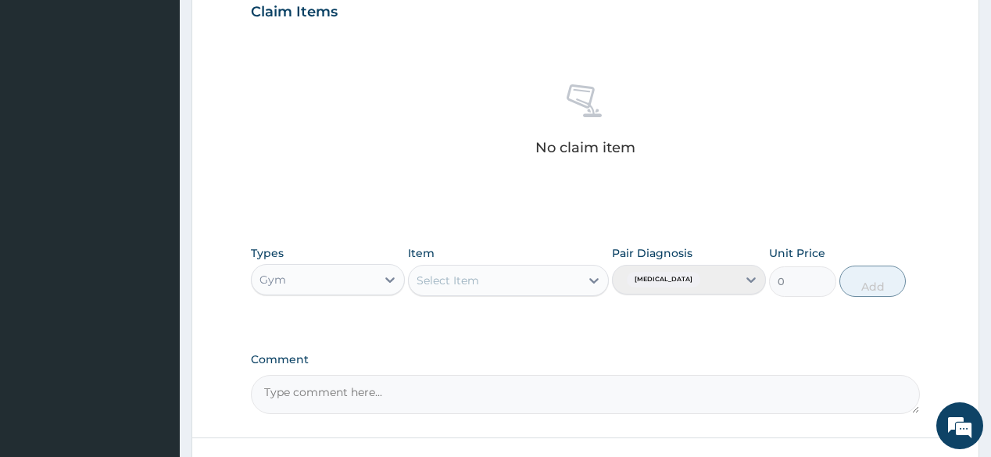
click at [577, 286] on div "Select Item" at bounding box center [494, 280] width 171 height 25
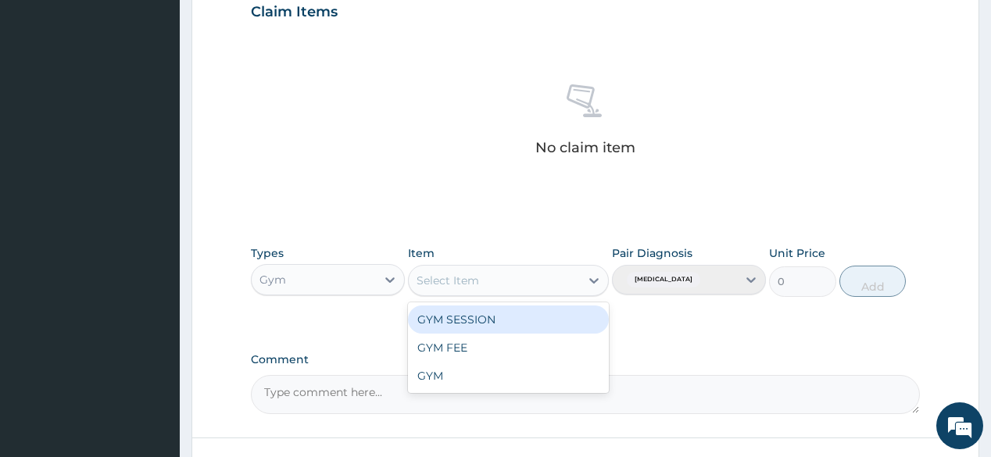
drag, startPoint x: 532, startPoint y: 323, endPoint x: 748, endPoint y: 315, distance: 215.8
click at [535, 323] on div "GYM SESSION" at bounding box center [508, 320] width 201 height 28
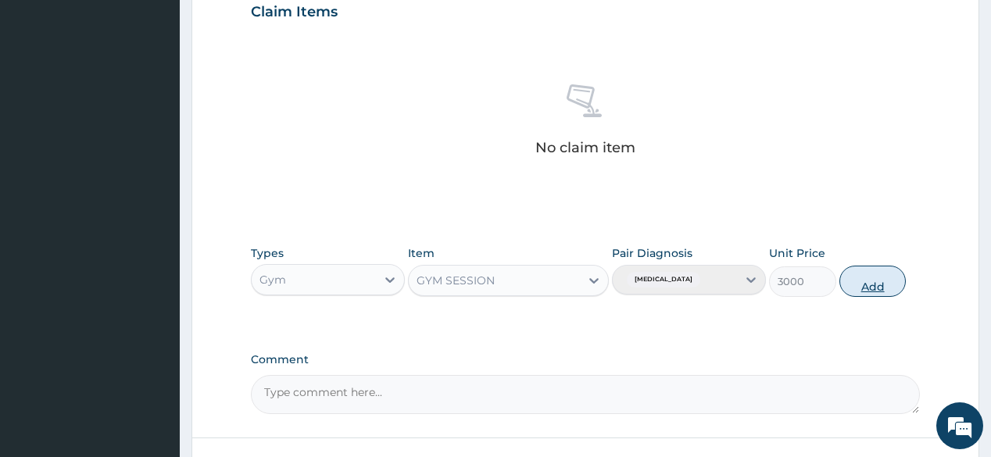
click at [894, 273] on button "Add" at bounding box center [872, 281] width 67 height 31
type input "0"
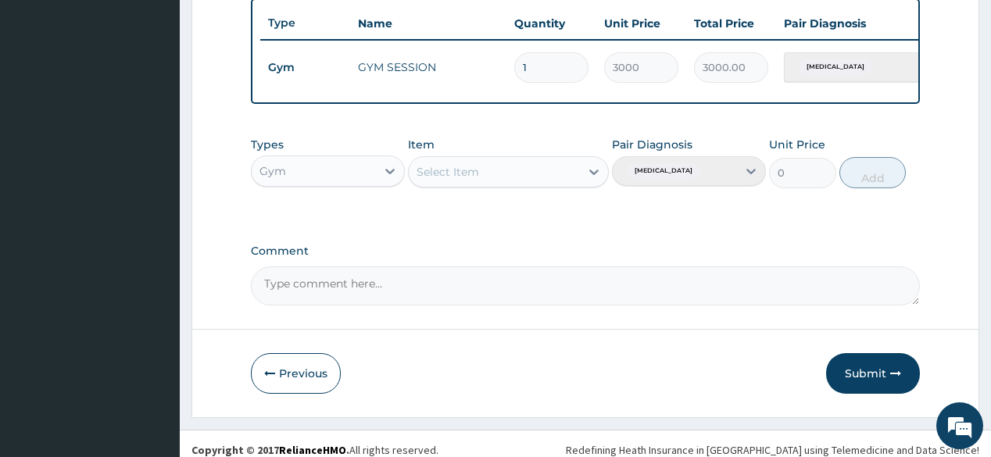
scroll to position [616, 0]
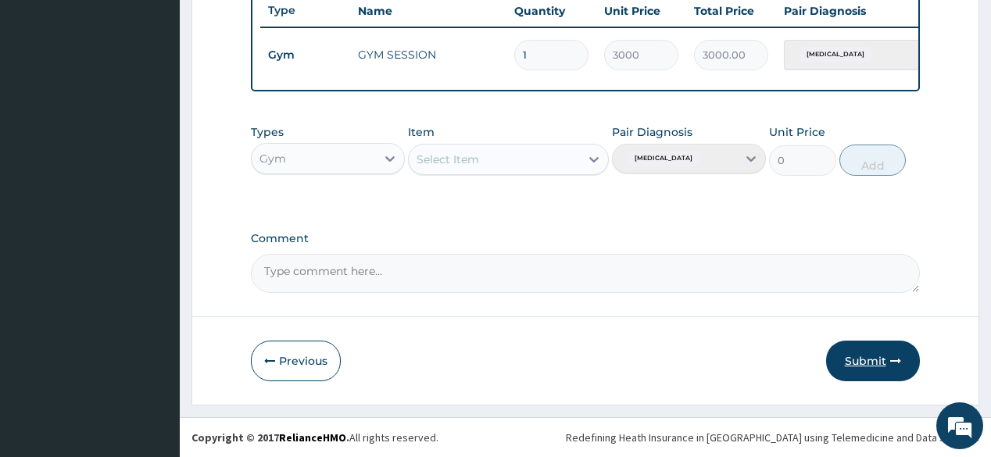
click at [878, 359] on button "Submit" at bounding box center [873, 361] width 94 height 41
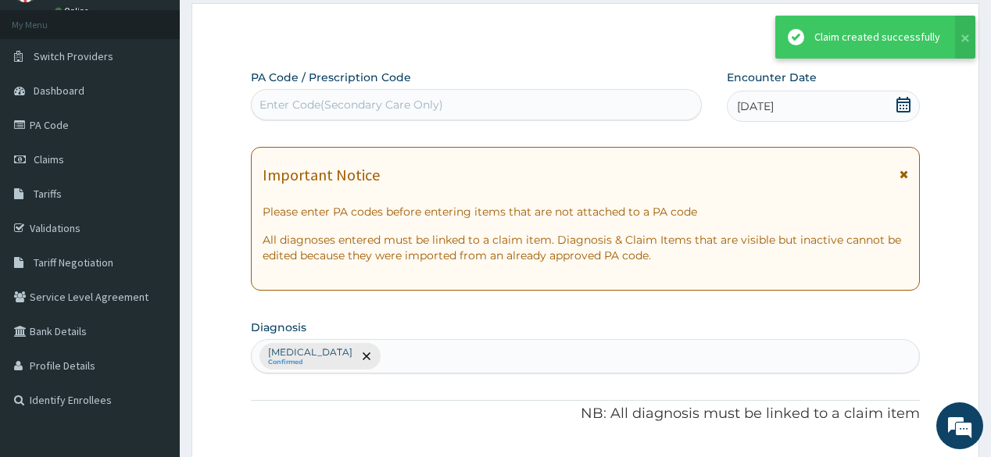
scroll to position [603, 0]
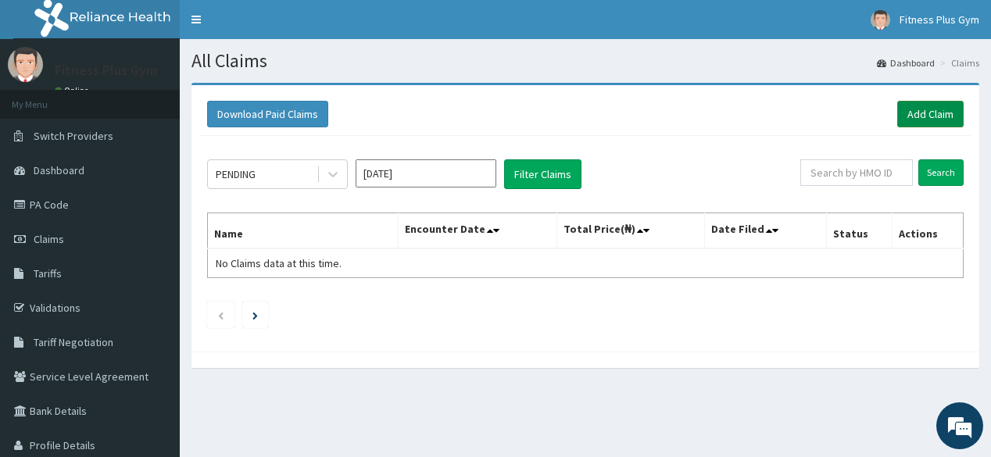
click at [946, 116] on link "Add Claim" at bounding box center [930, 114] width 66 height 27
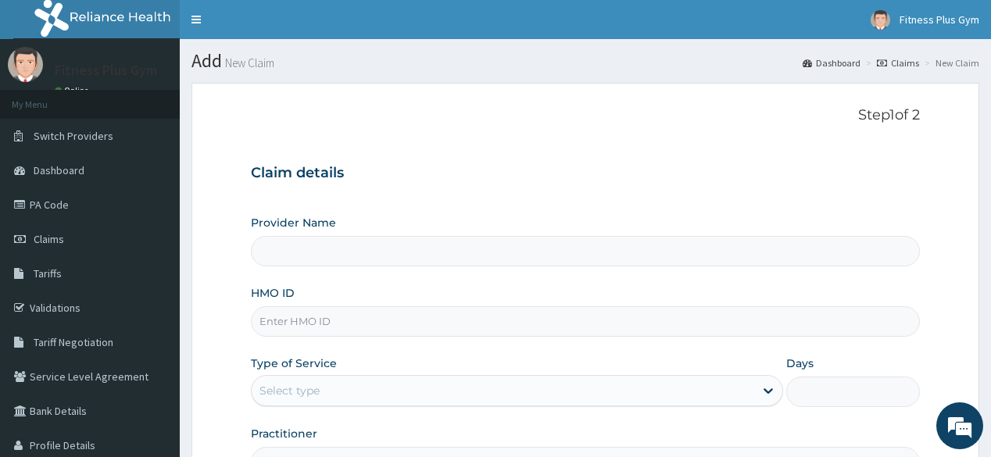
type input "Fitness plus Gym"
type input "1"
drag, startPoint x: 921, startPoint y: 447, endPoint x: 557, endPoint y: 103, distance: 500.9
click at [557, 103] on form "Step 1 of 2 Claim details Provider Name Fitness plus Gym HMO ID Type of Service…" at bounding box center [585, 336] width 788 height 507
